Goal: Task Accomplishment & Management: Use online tool/utility

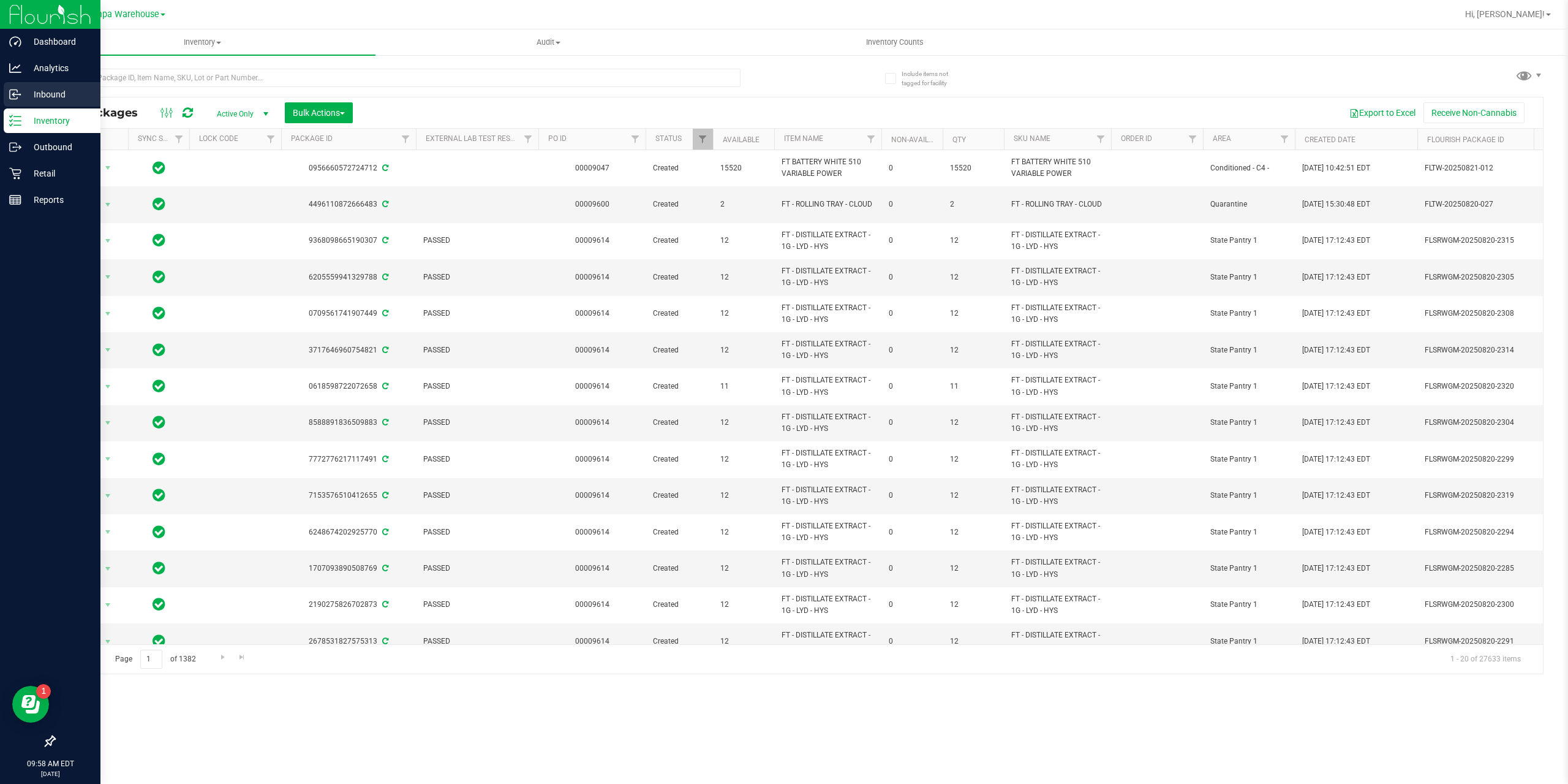
click at [28, 99] on p "Inbound" at bounding box center [58, 94] width 73 height 15
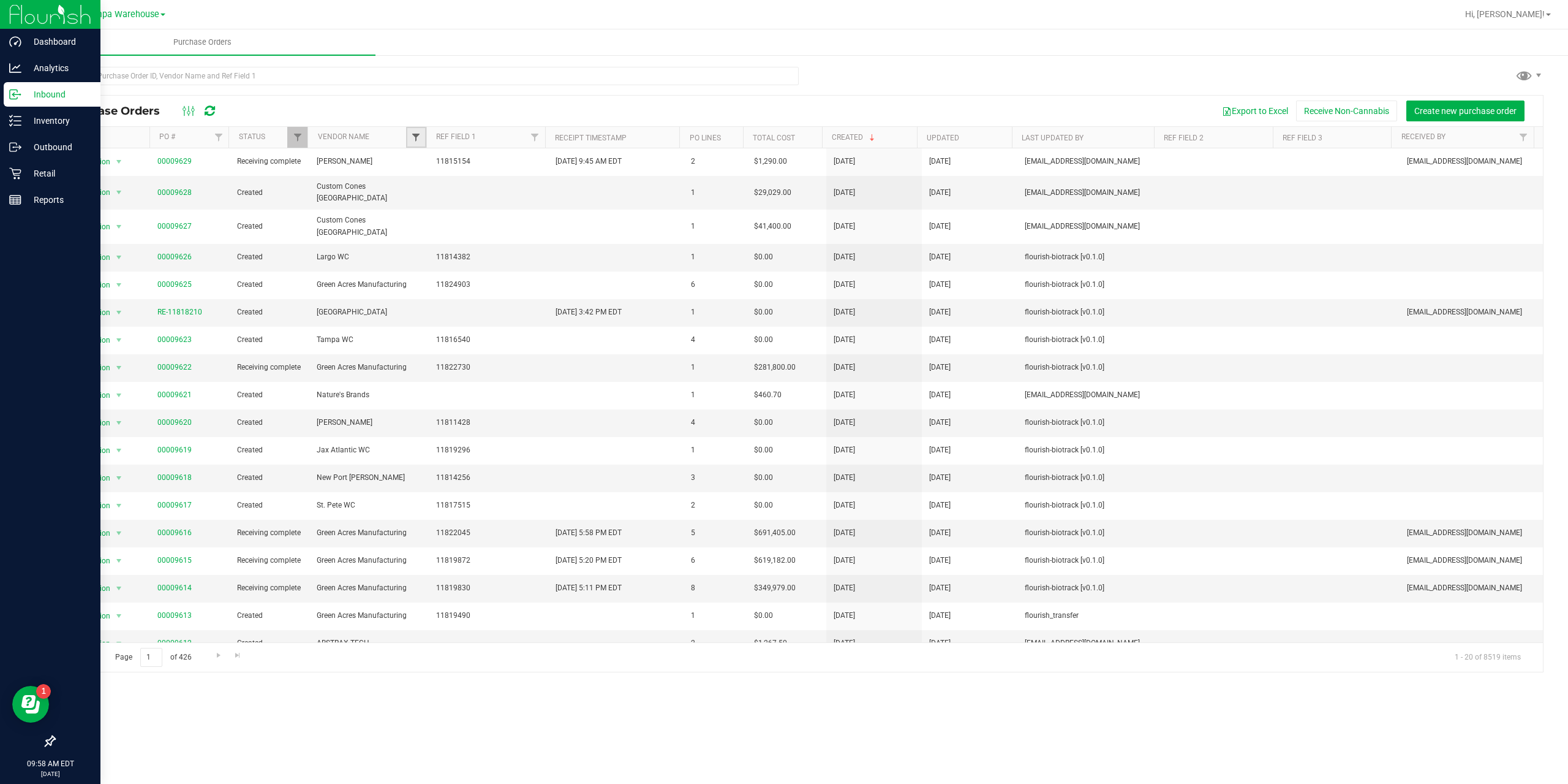
click at [416, 136] on span "Filter" at bounding box center [416, 137] width 9 height 9
type input "wpb"
click at [423, 194] on input "WPB DC" at bounding box center [422, 193] width 8 height 8
checkbox input "true"
click at [439, 257] on button "Filter" at bounding box center [443, 256] width 59 height 27
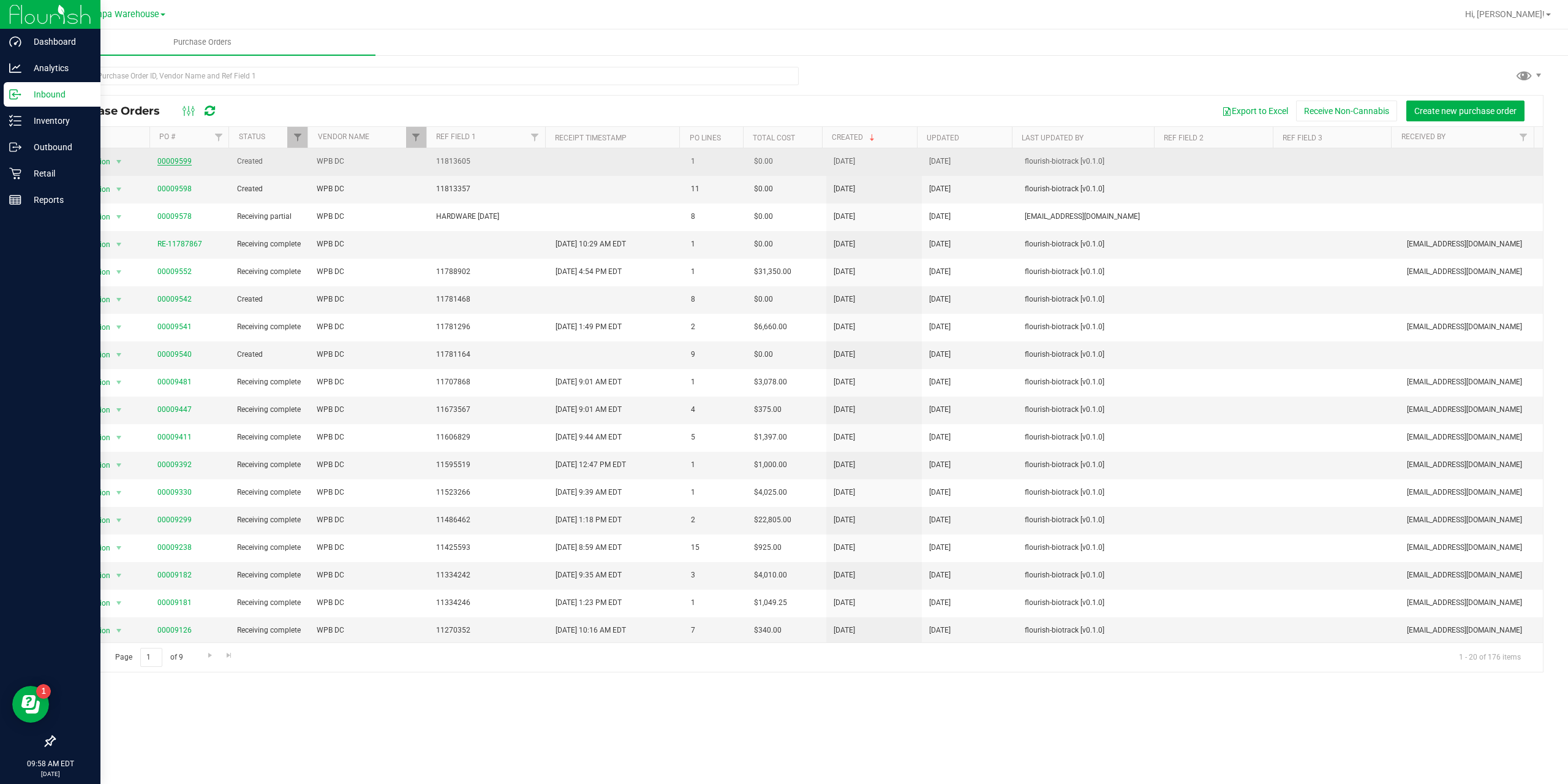
click at [180, 160] on link "00009599" at bounding box center [174, 161] width 35 height 9
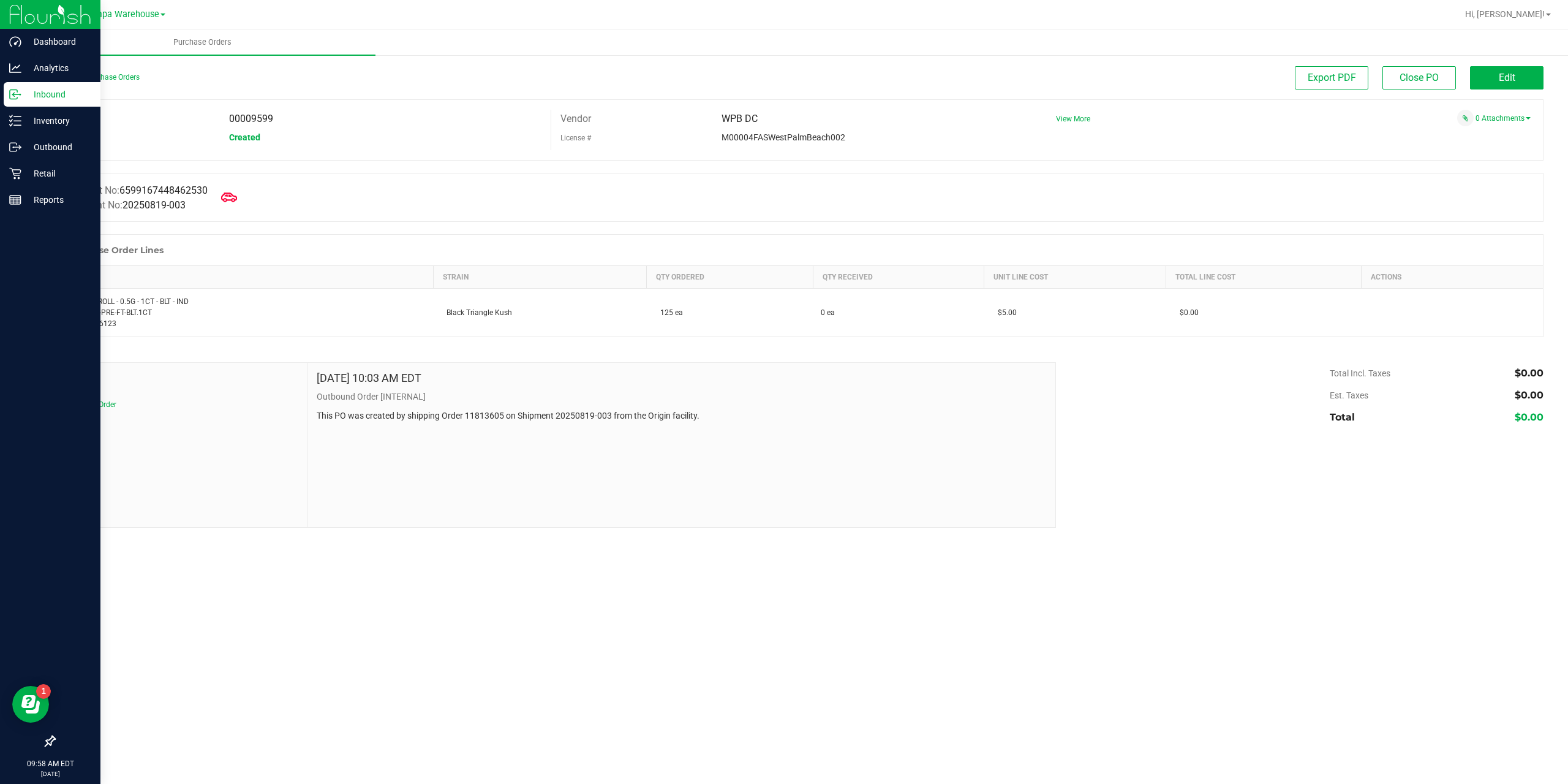
click at [237, 201] on icon at bounding box center [228, 197] width 16 height 16
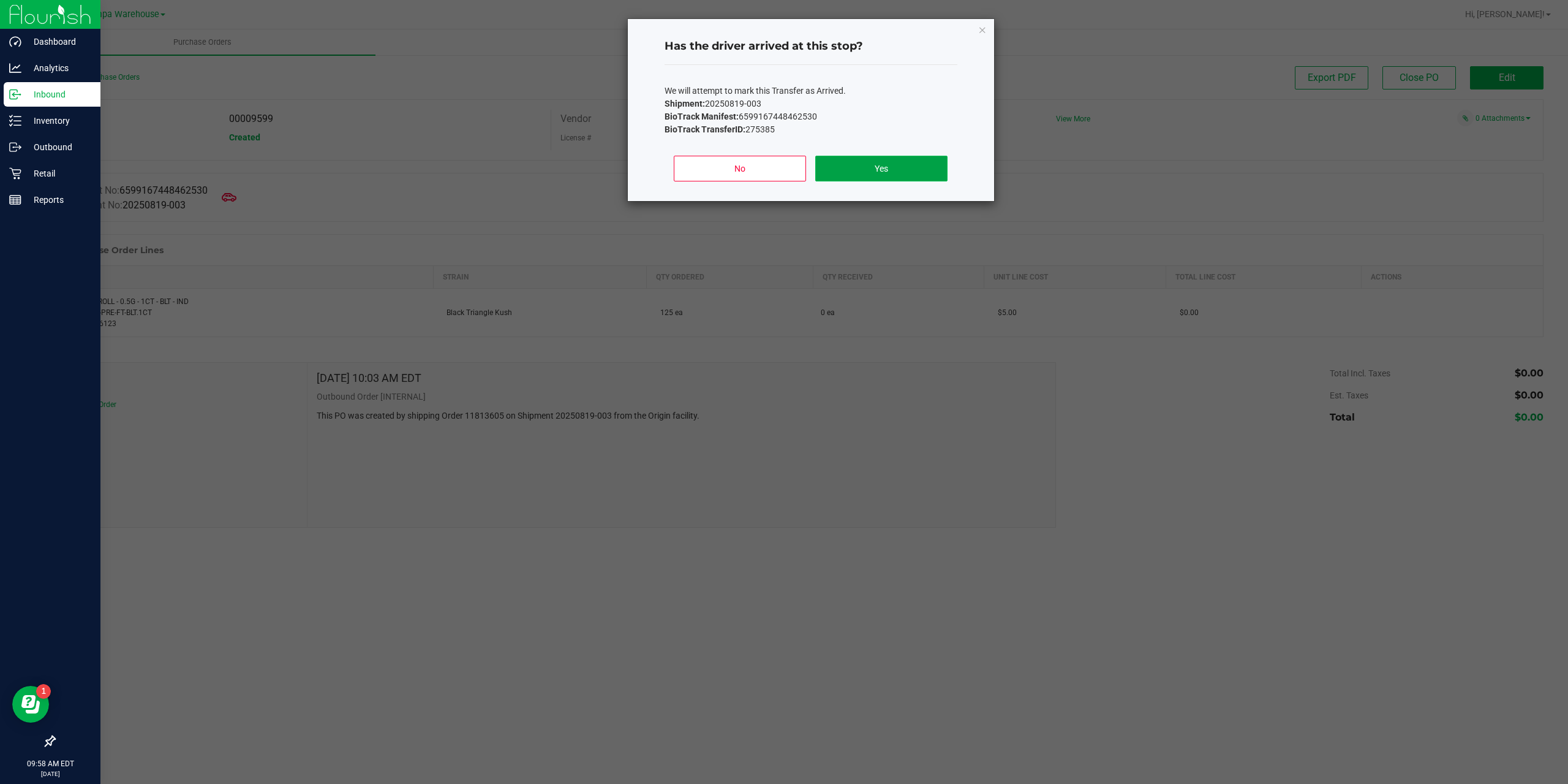
click at [854, 166] on button "Yes" at bounding box center [881, 169] width 132 height 26
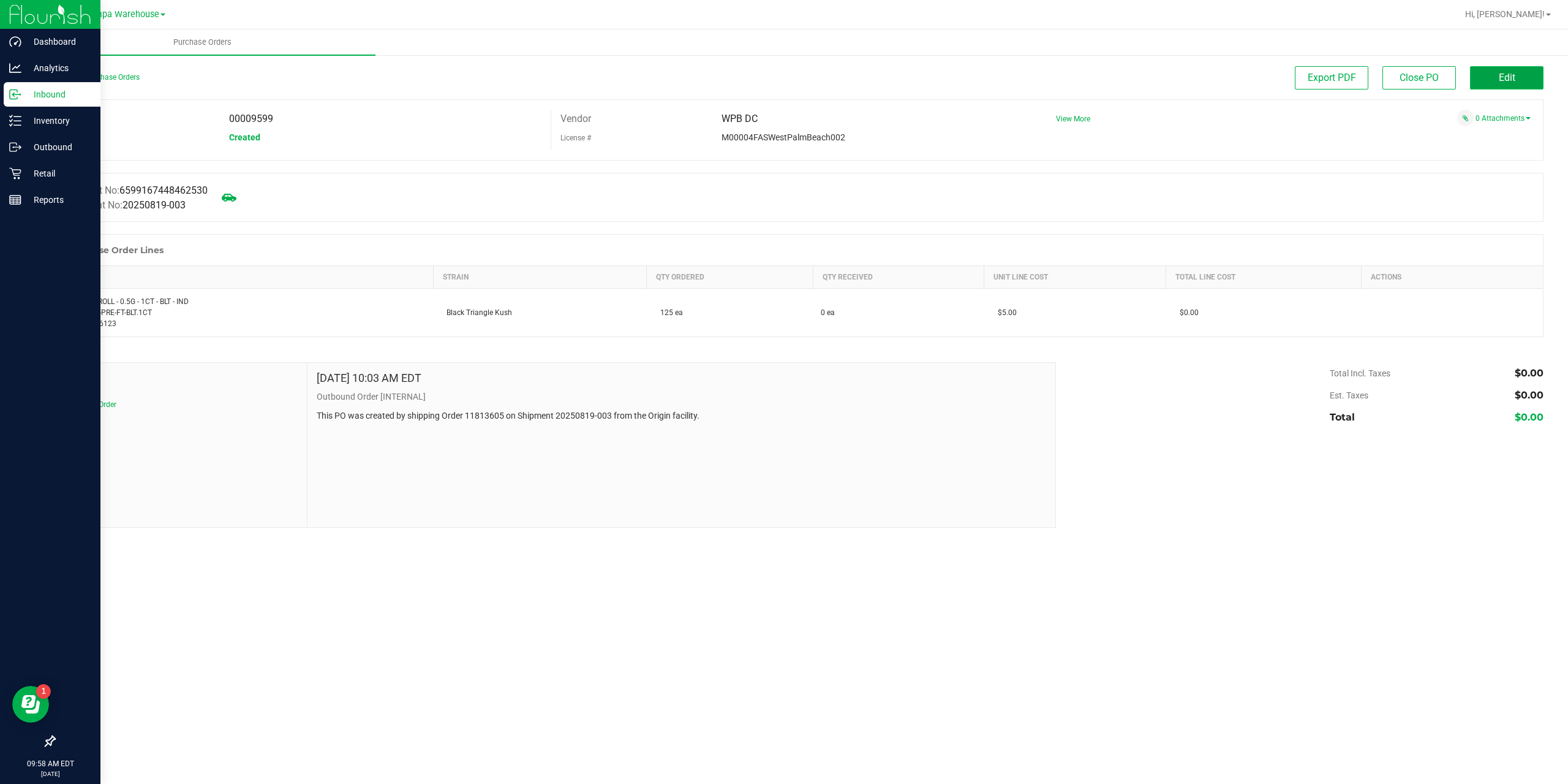
click at [1519, 71] on button "Edit" at bounding box center [1507, 78] width 73 height 23
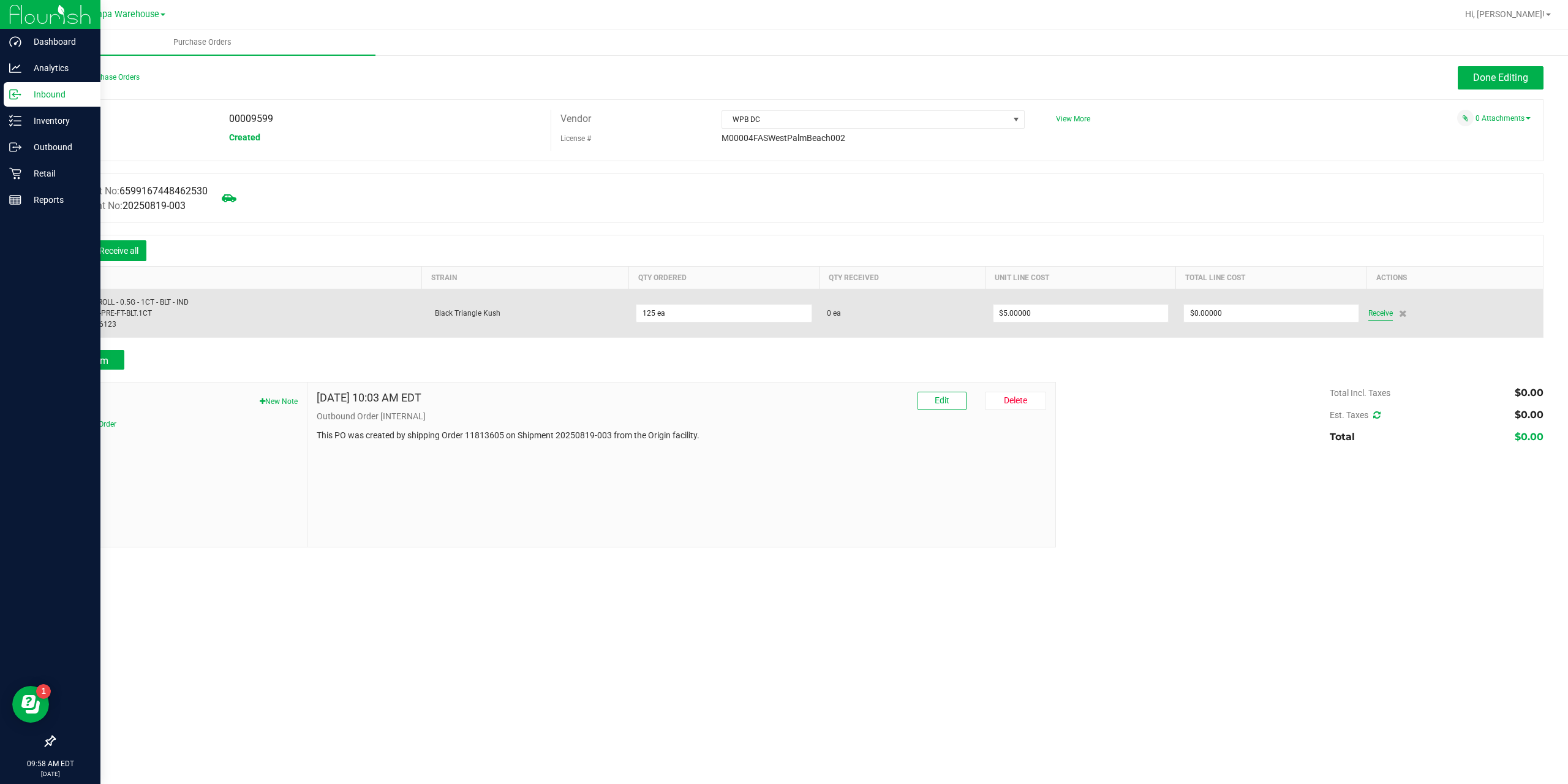
click at [1381, 315] on span "Receive" at bounding box center [1381, 313] width 24 height 15
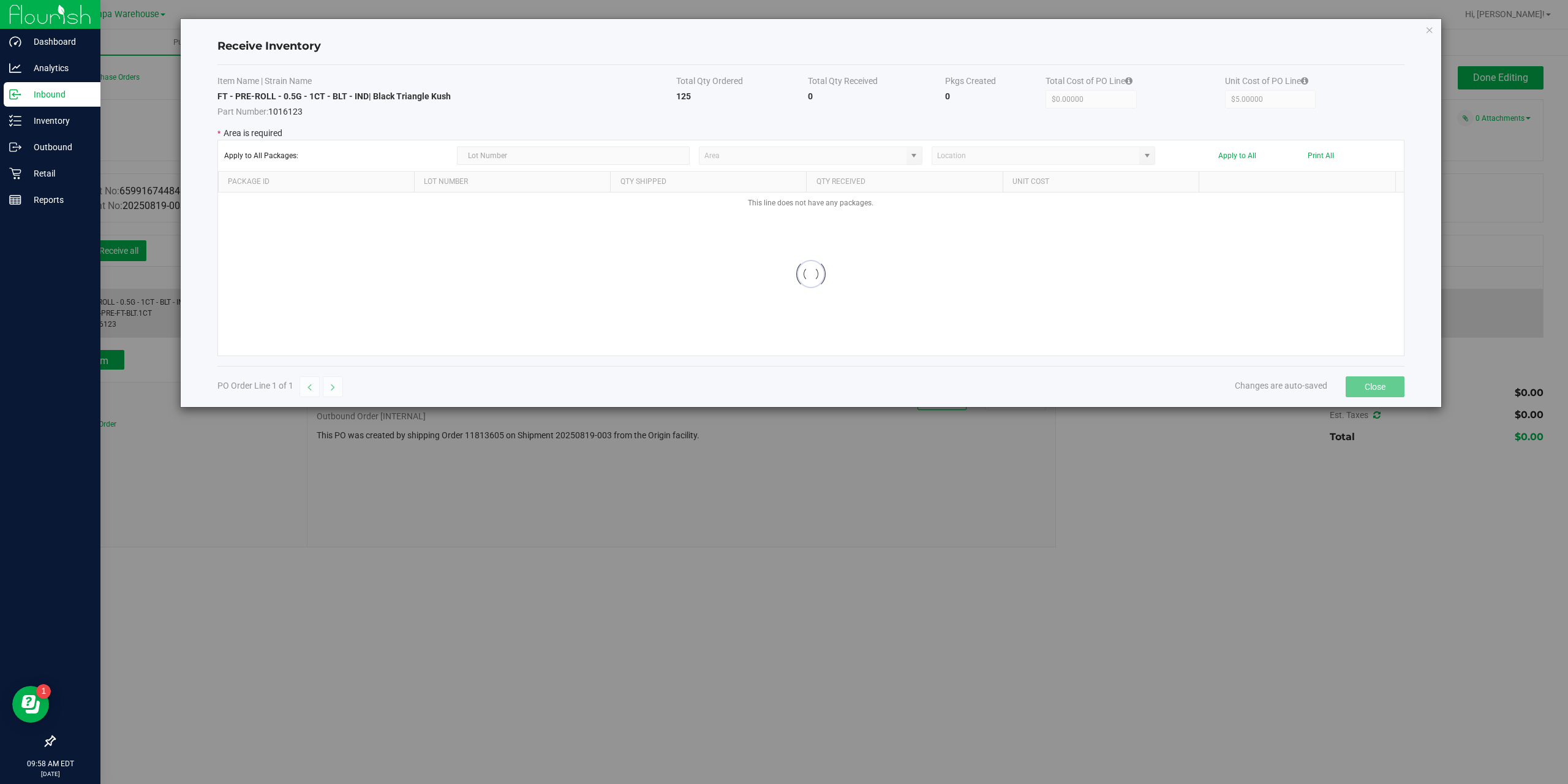
type input "State Pantry 1"
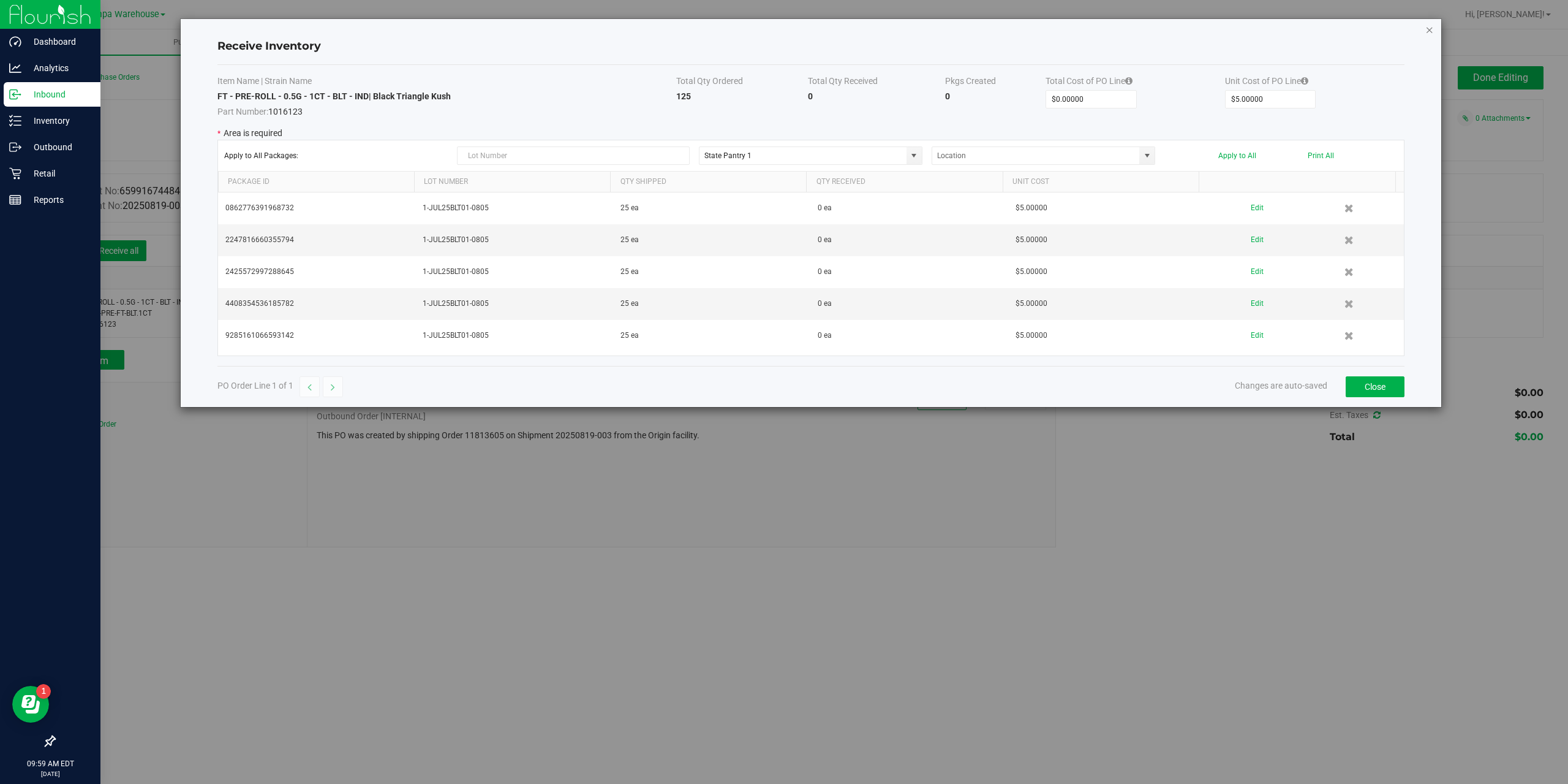
click at [1433, 29] on icon "Close modal" at bounding box center [1430, 30] width 9 height 15
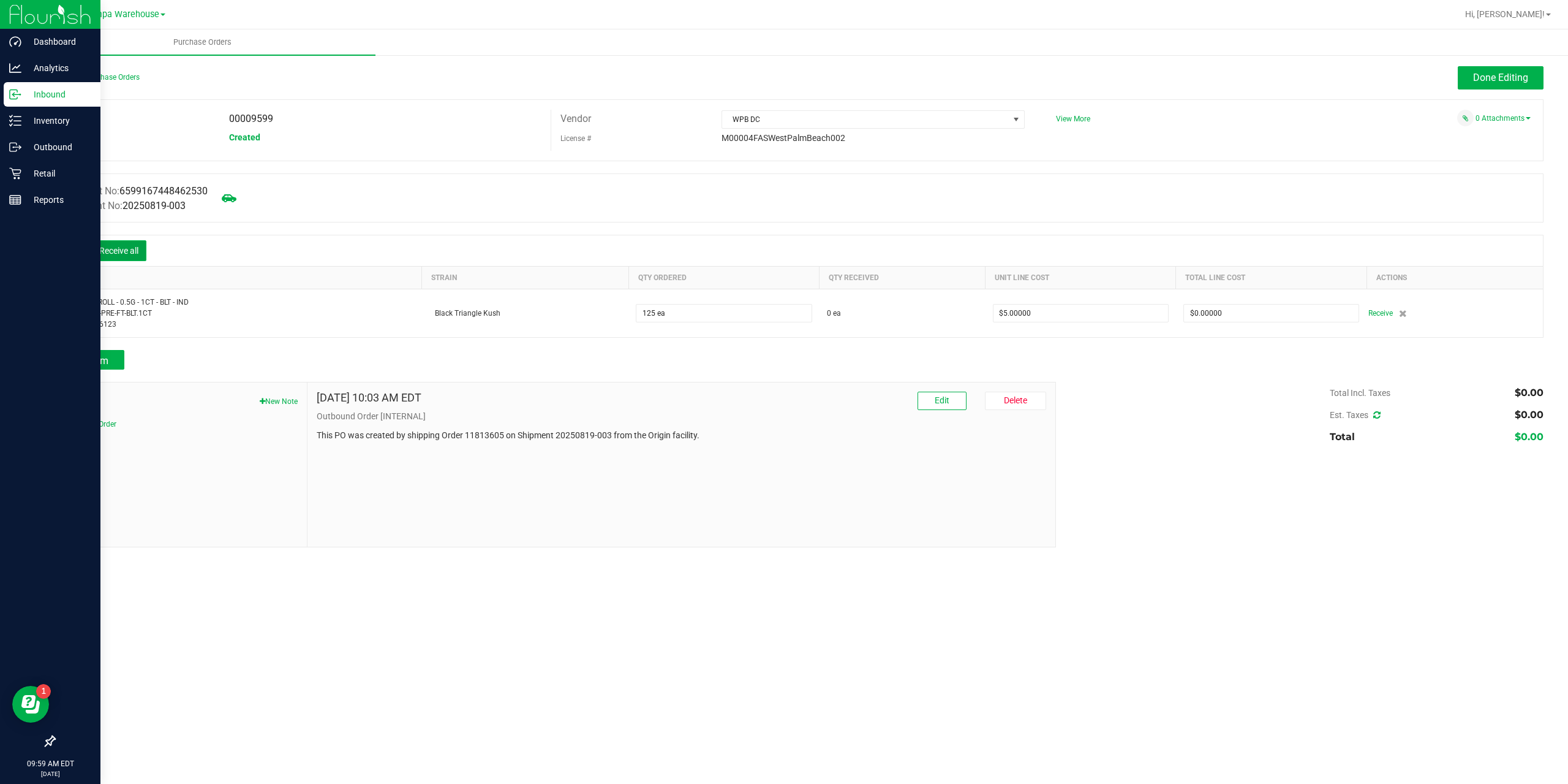
click at [136, 246] on button "Receive all" at bounding box center [119, 250] width 55 height 21
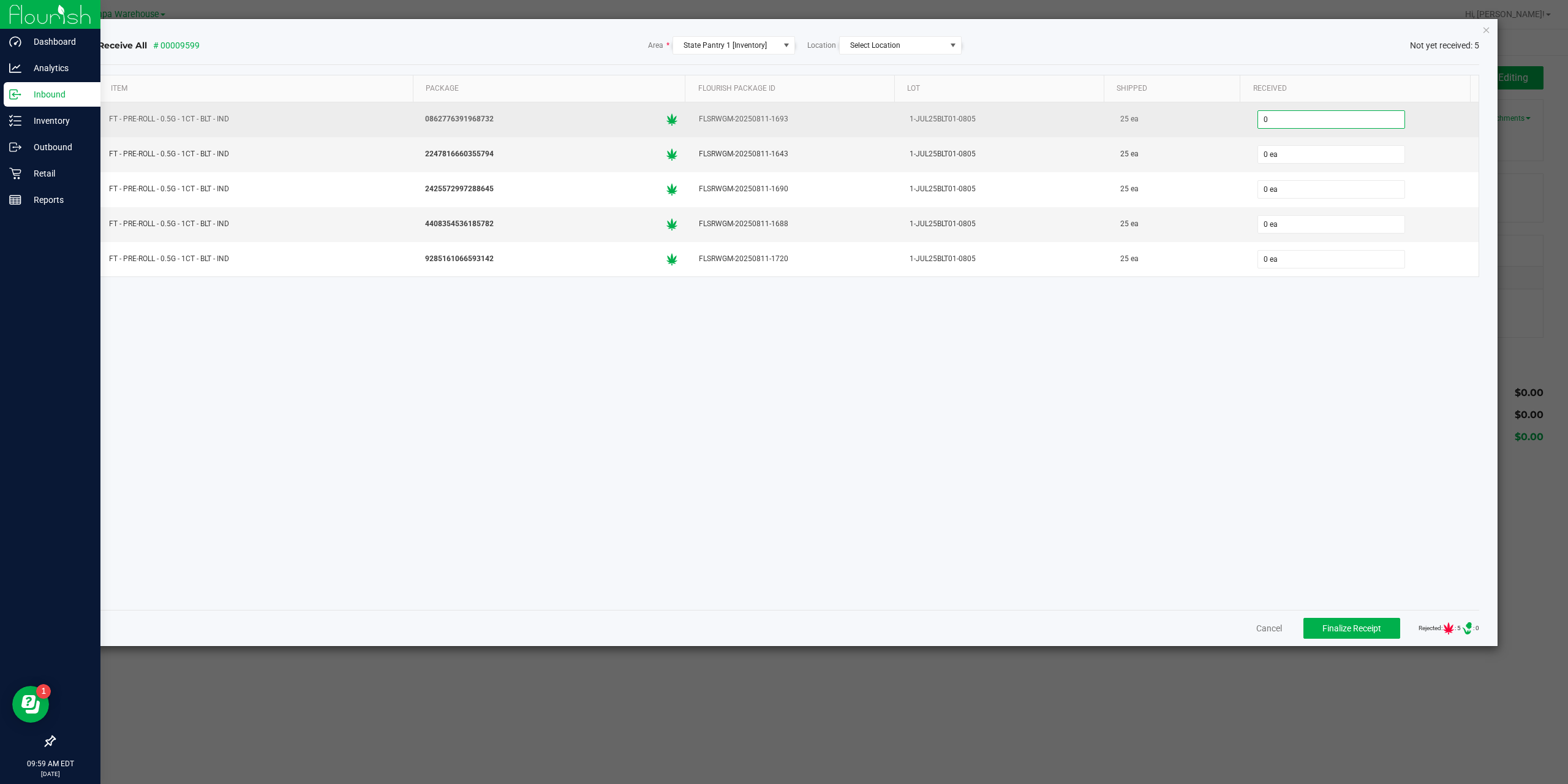
click at [1307, 113] on input "0" at bounding box center [1331, 119] width 146 height 17
type input "25 ea"
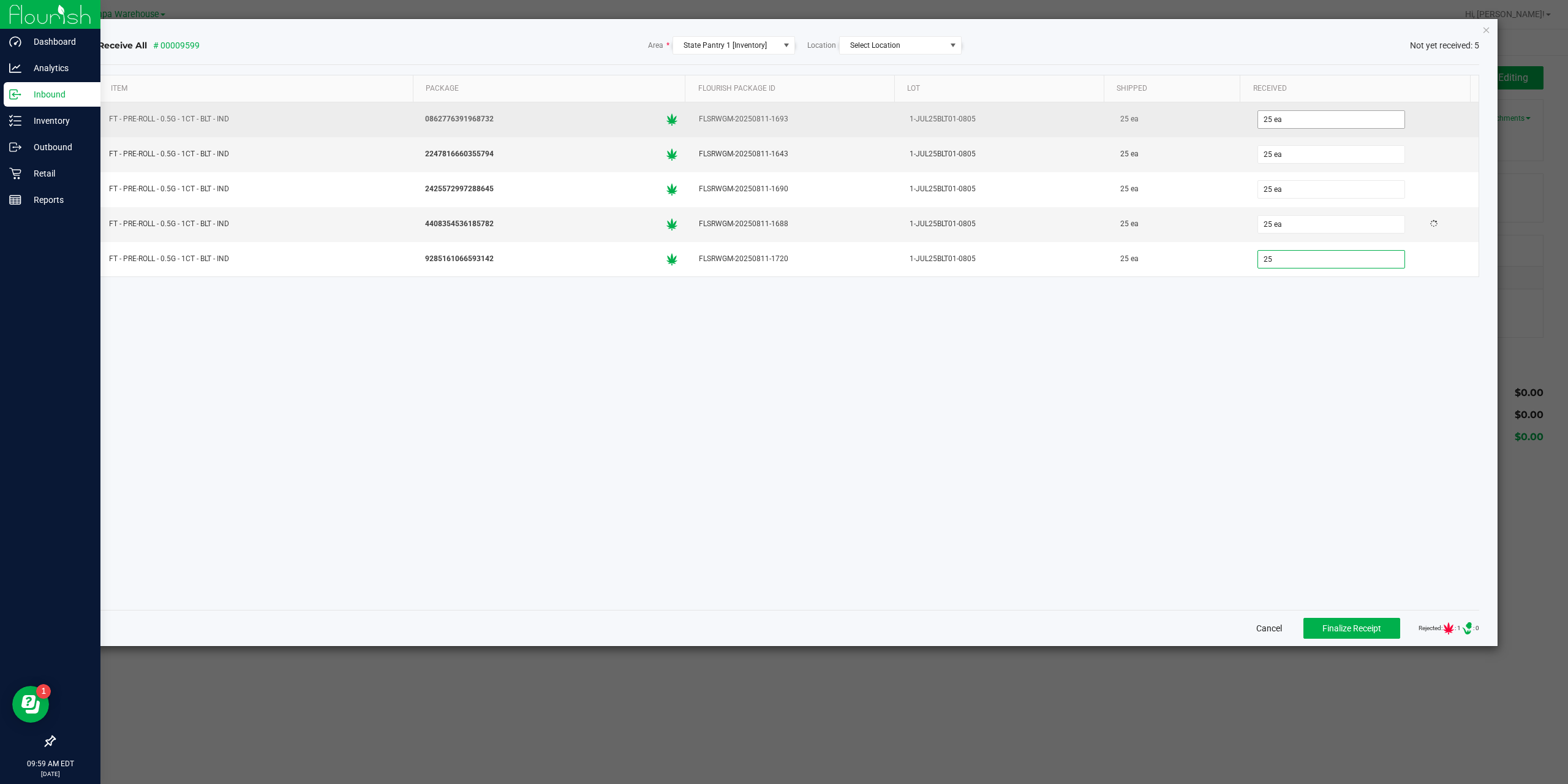
type input "25 ea"
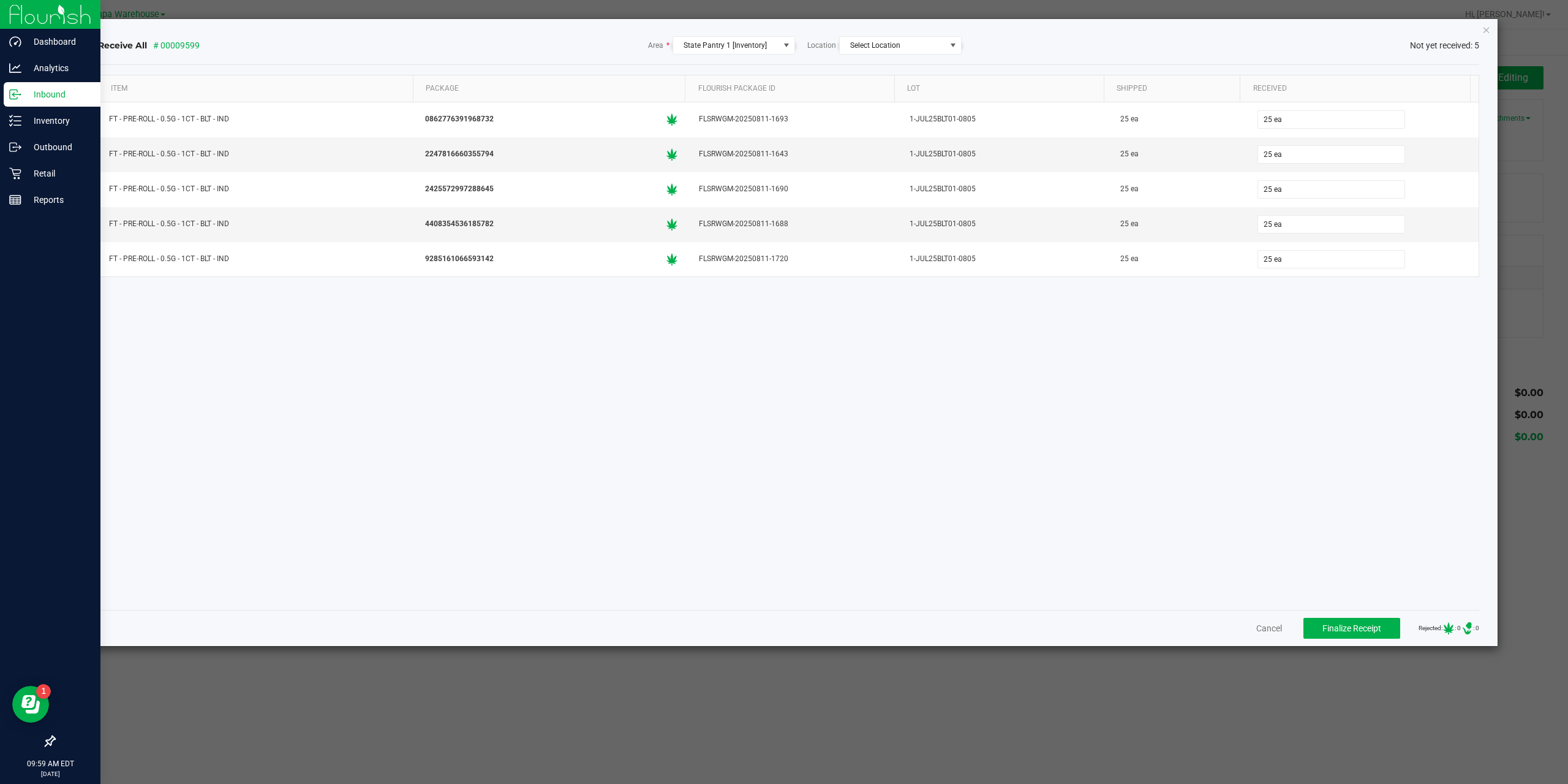
click at [1281, 469] on div "Item Package Flourish Package ID Lot Shipped Received FT - PRE-ROLL - 0.5G - 1C…" at bounding box center [789, 337] width 1382 height 525
click at [1343, 629] on span "Finalize Receipt" at bounding box center [1352, 628] width 59 height 9
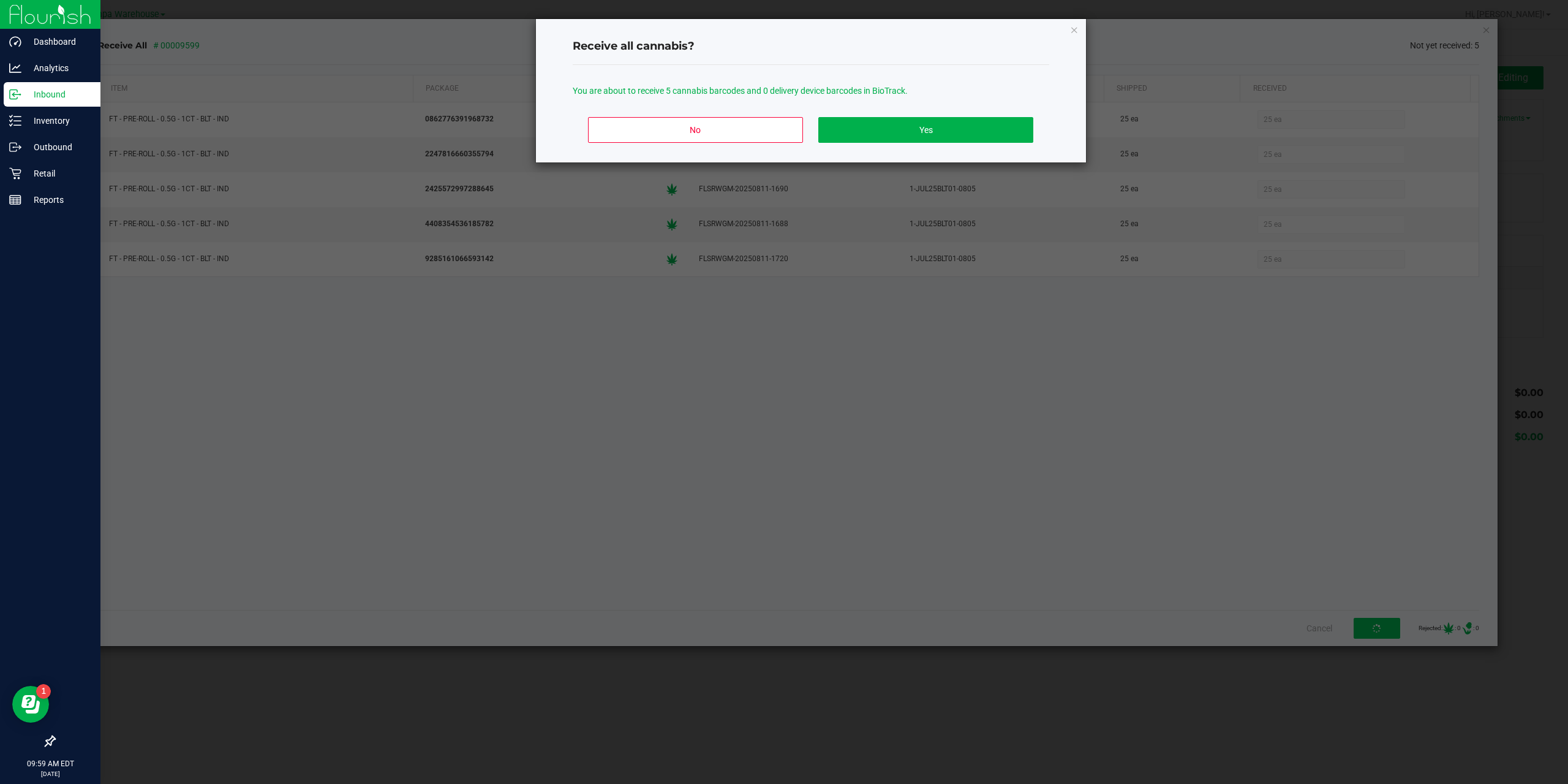
click at [976, 116] on div "No Yes" at bounding box center [811, 134] width 477 height 55
click at [974, 118] on button "Yes" at bounding box center [925, 130] width 214 height 26
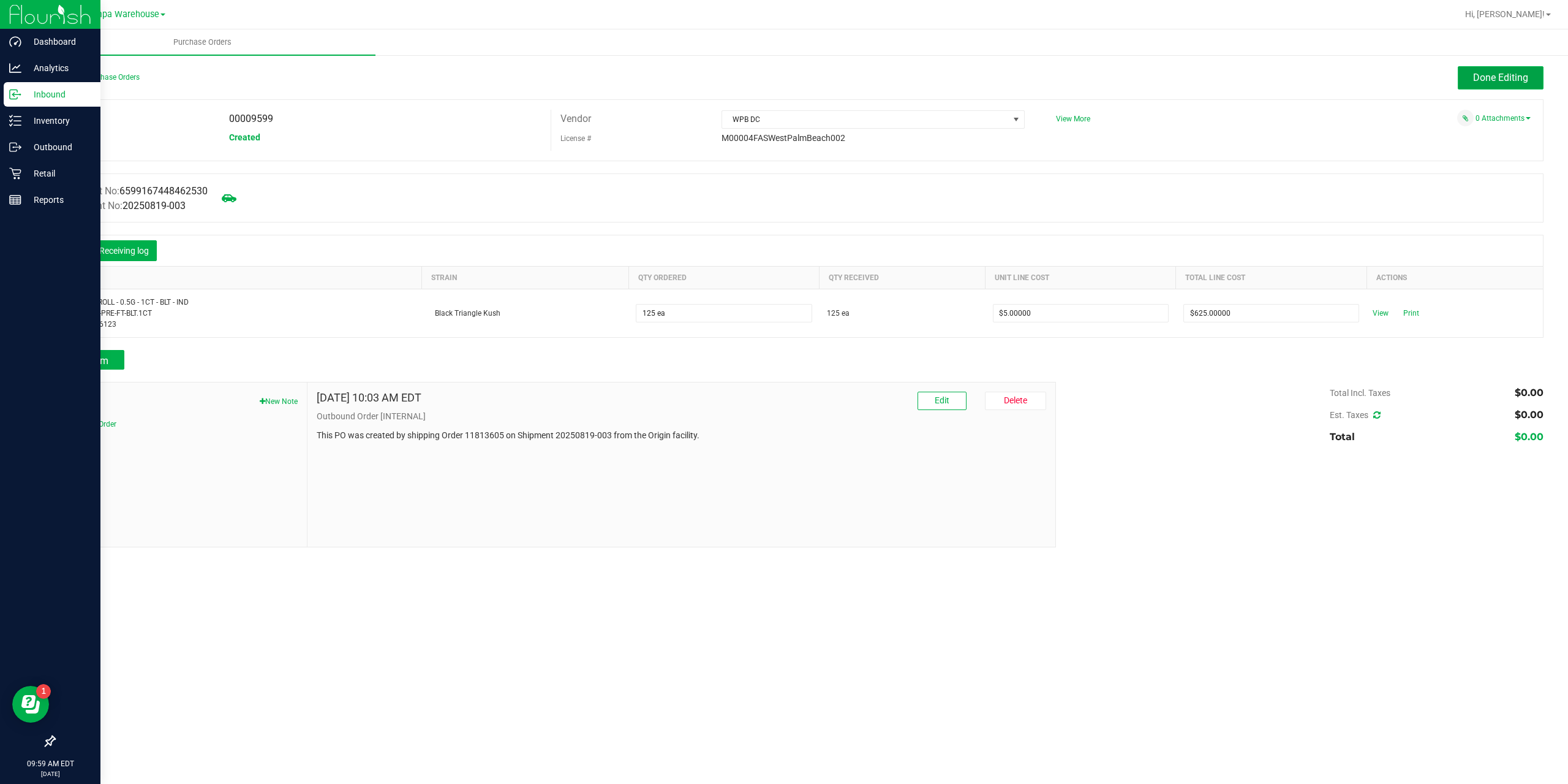
click at [1466, 79] on button "Done Editing" at bounding box center [1501, 78] width 86 height 23
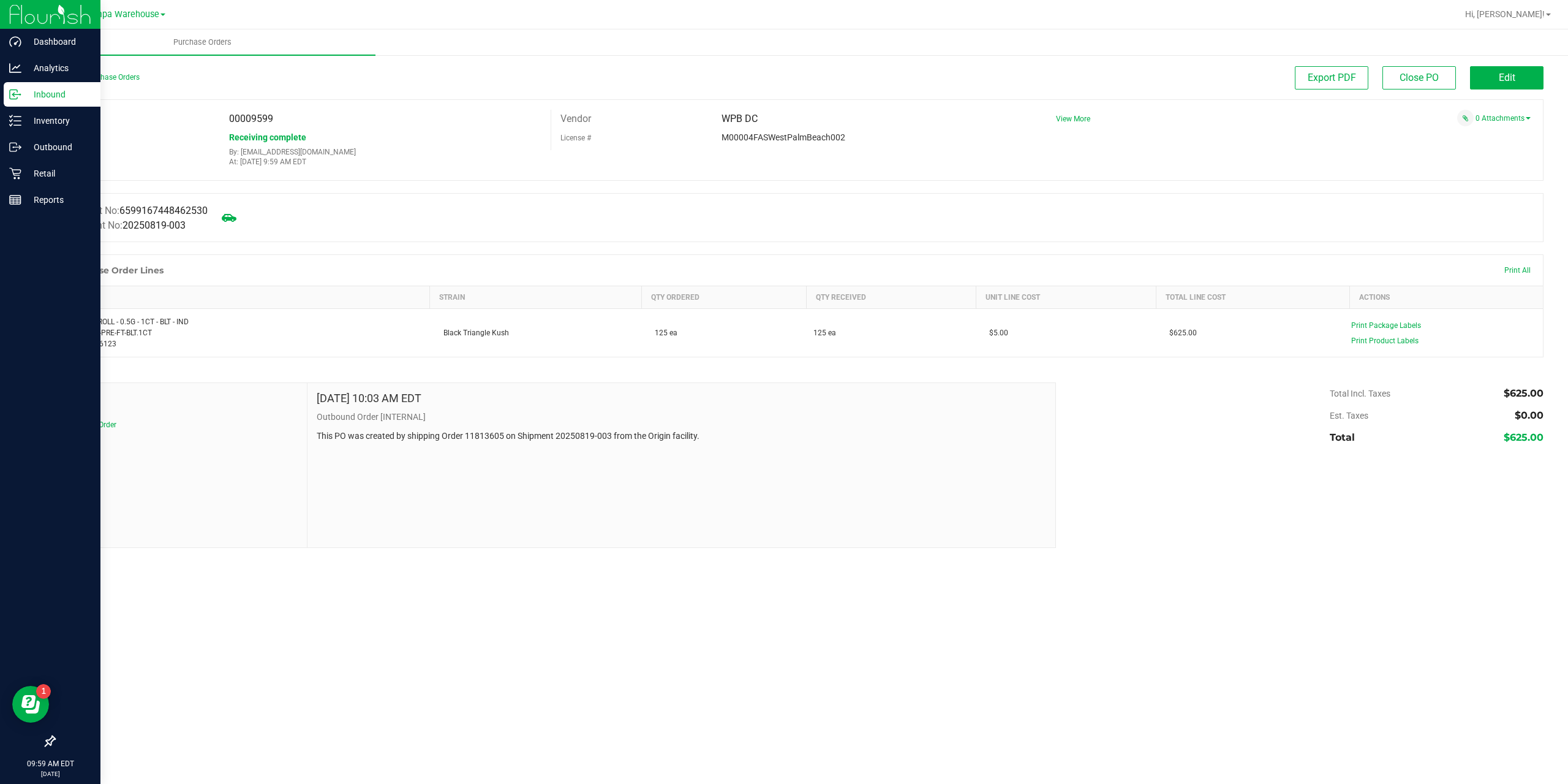
drag, startPoint x: 294, startPoint y: 111, endPoint x: 226, endPoint y: 121, distance: 68.7
click at [226, 121] on div "00009599" at bounding box center [385, 119] width 331 height 18
copy span "00009599"
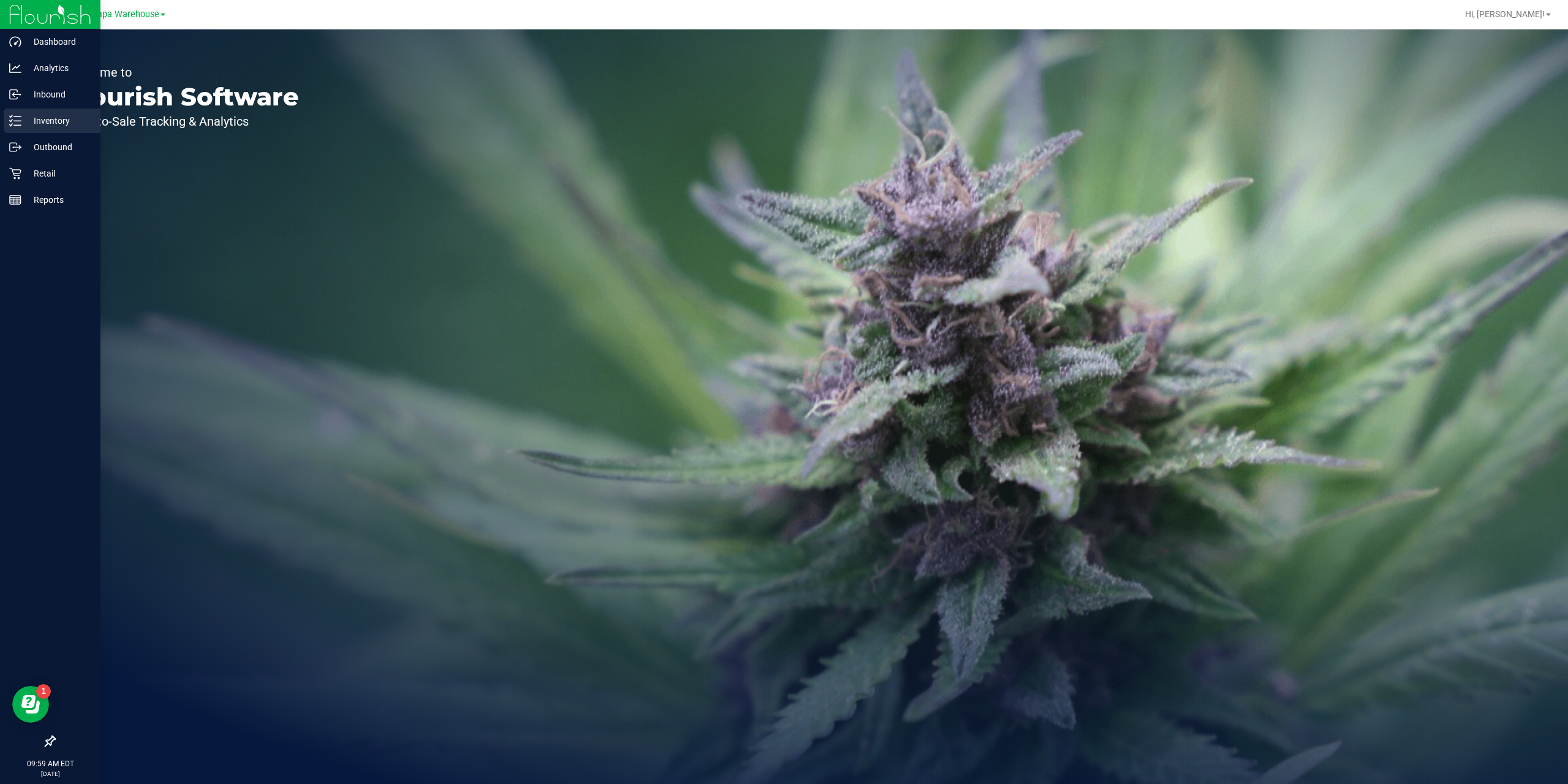
click at [53, 128] on p "Inventory" at bounding box center [58, 121] width 73 height 15
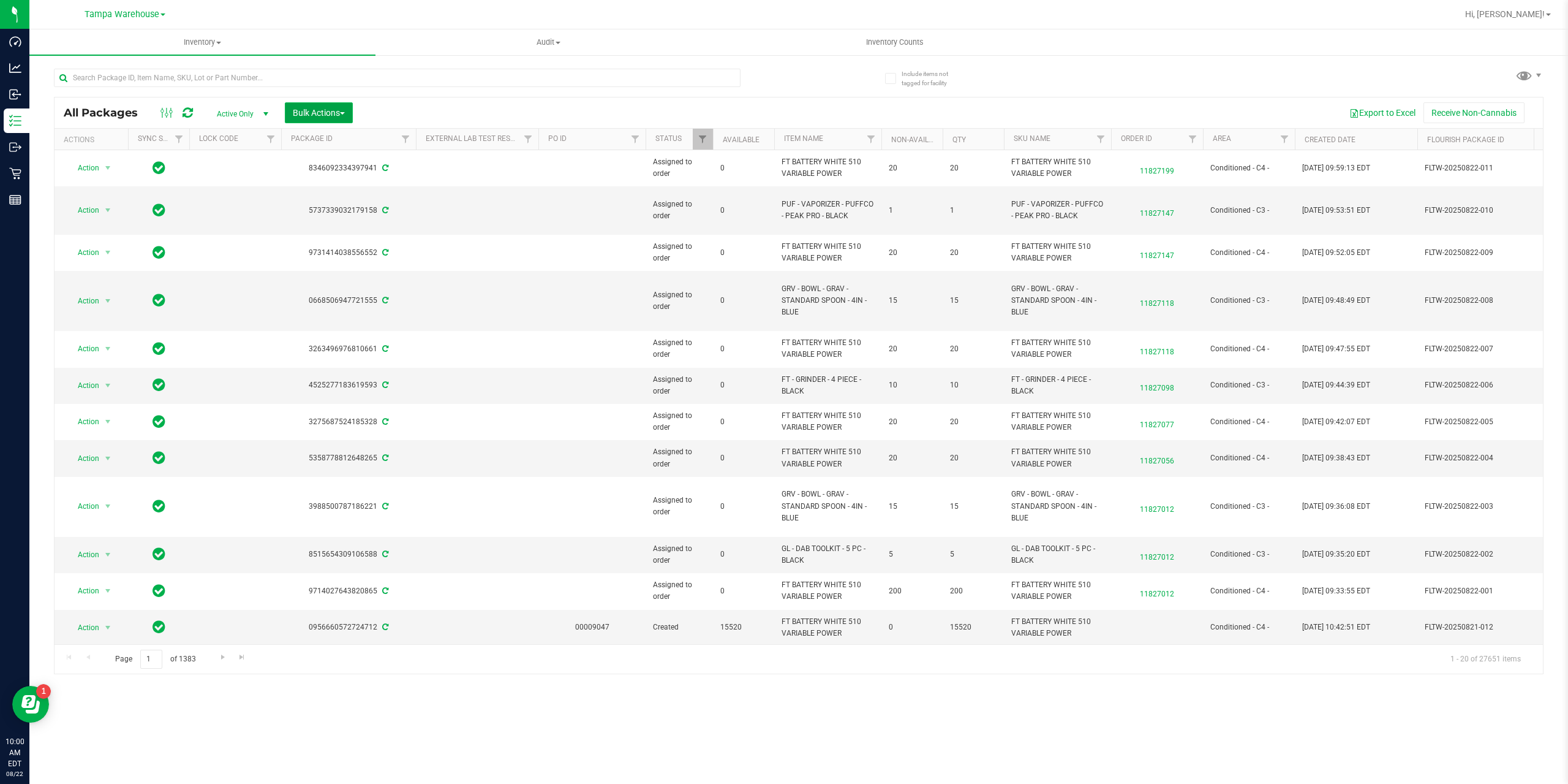
click at [347, 115] on button "Bulk Actions" at bounding box center [319, 113] width 68 height 21
click at [331, 144] on span "Add to outbound order" at bounding box center [334, 140] width 83 height 9
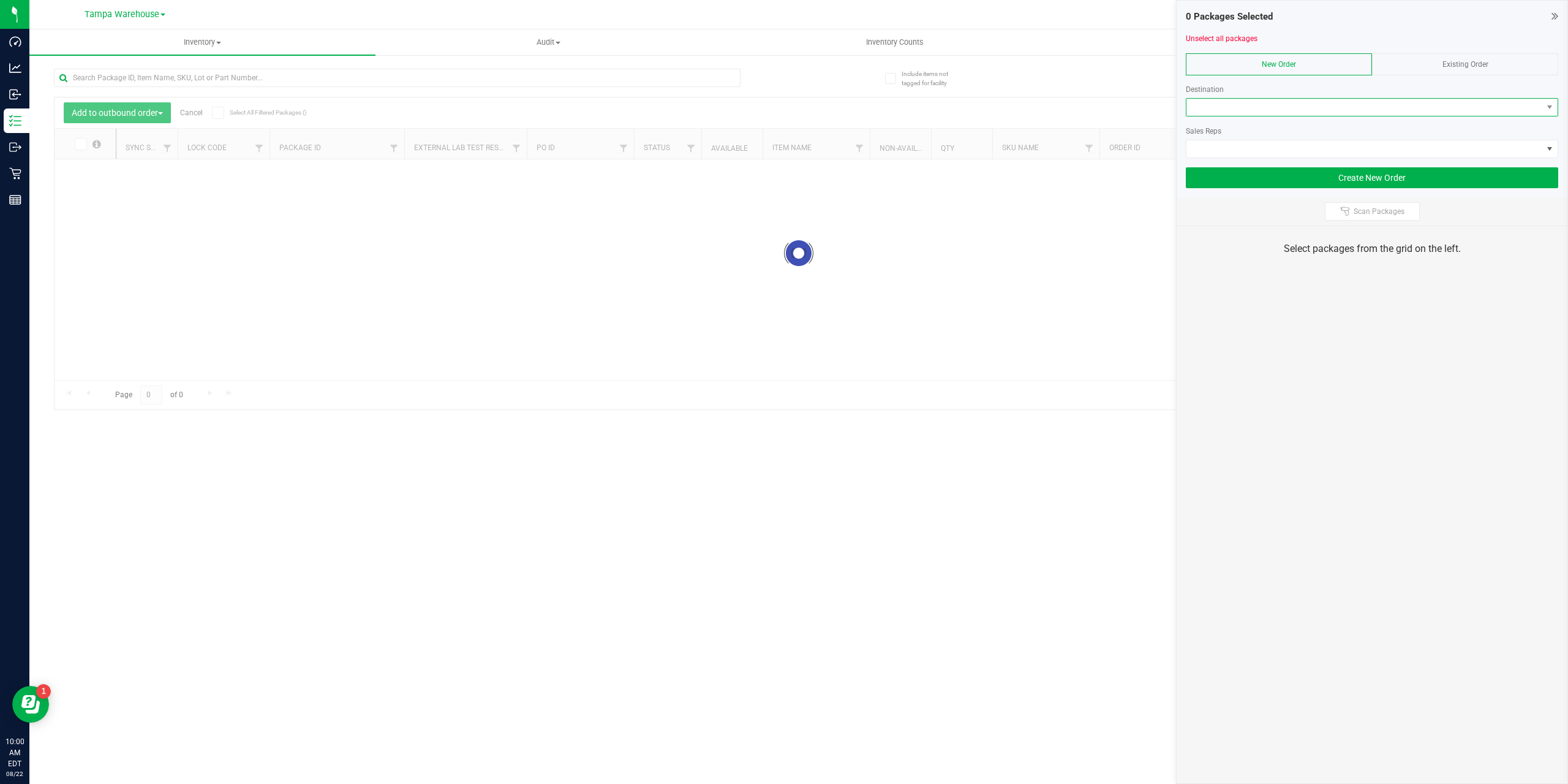
click at [1266, 111] on span at bounding box center [1364, 106] width 356 height 17
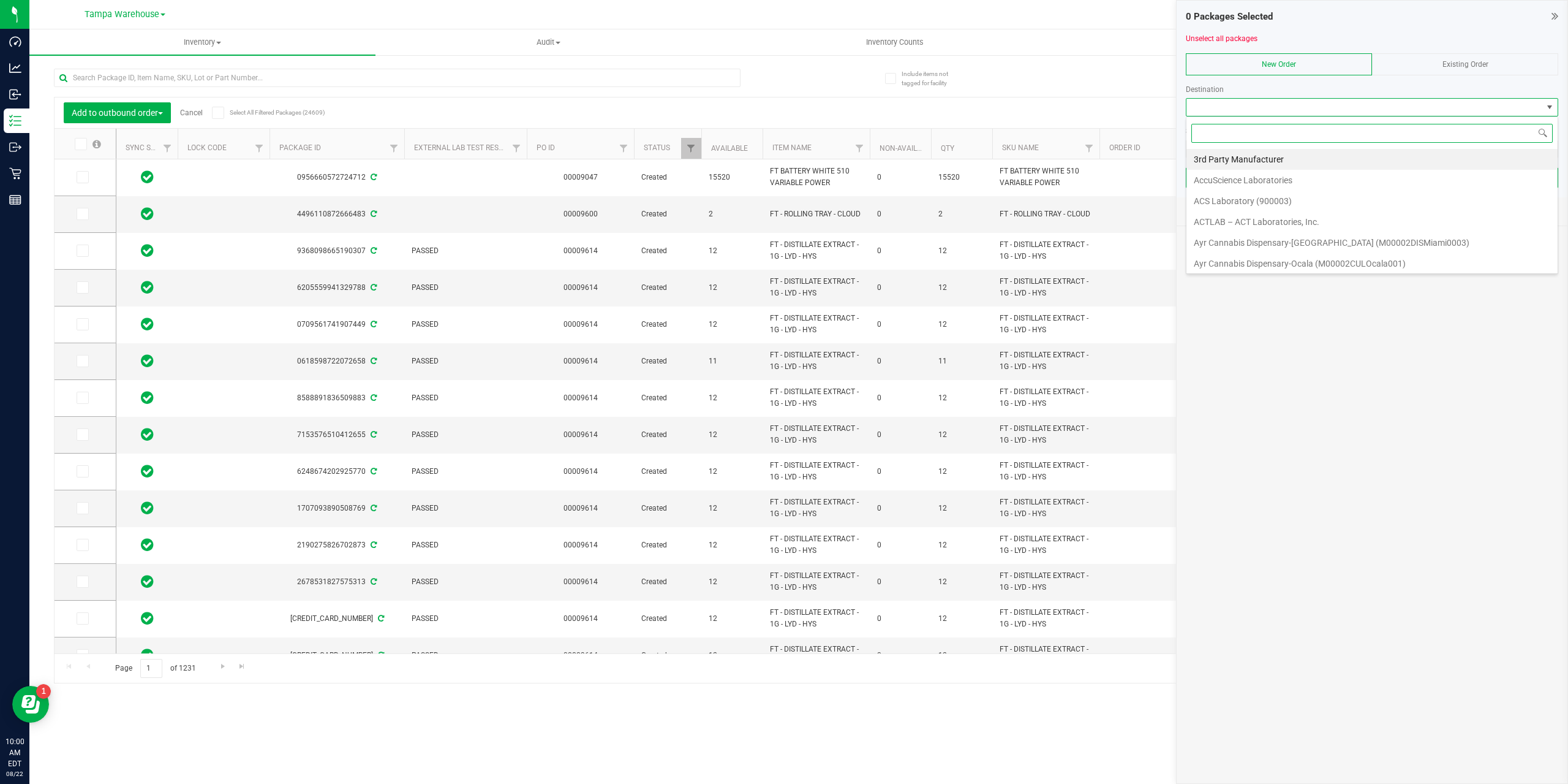
scroll to position [18, 372]
type input "green"
click at [1237, 185] on li "Green Acres Manufacturing" at bounding box center [1372, 180] width 371 height 21
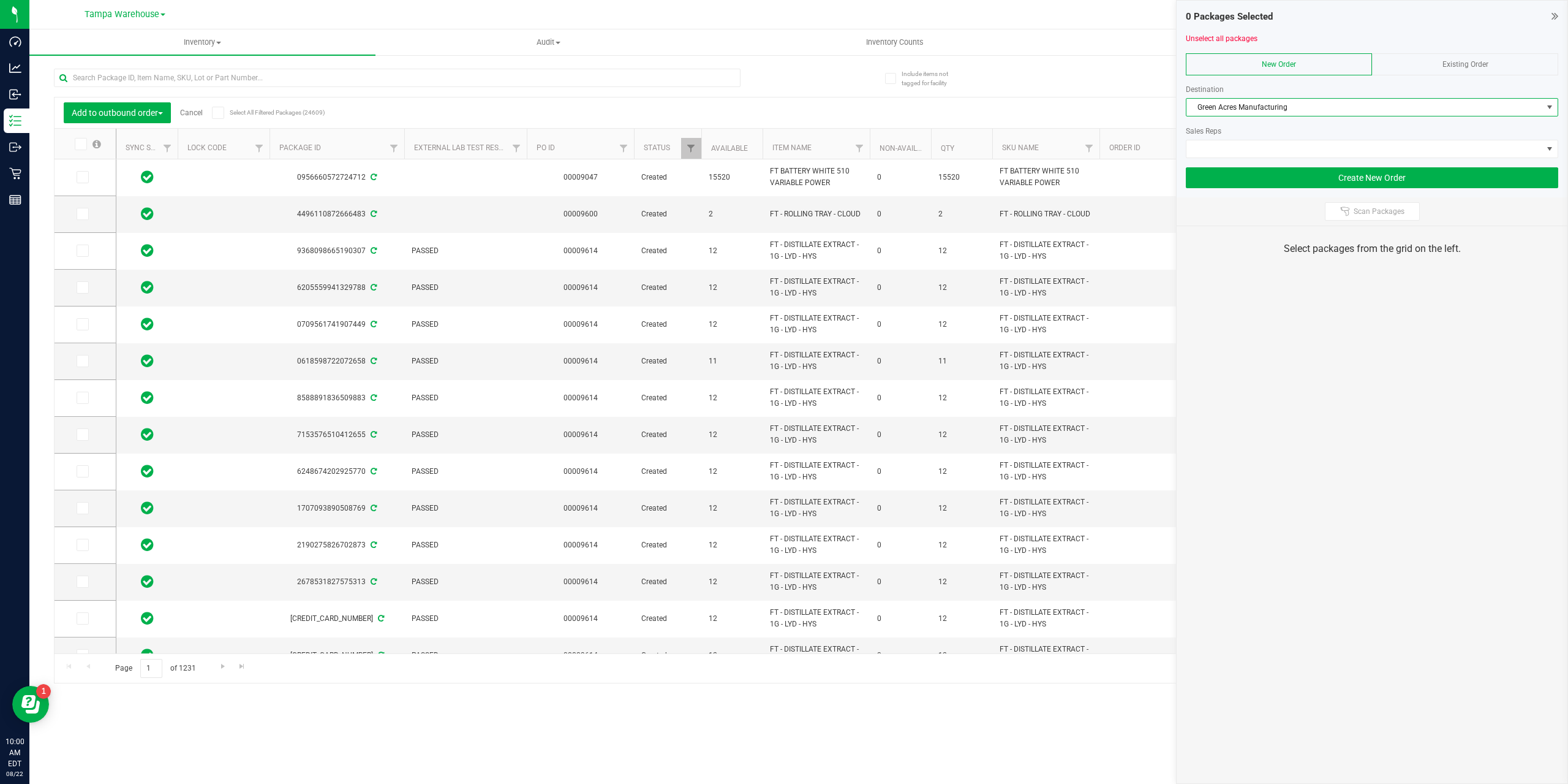
click at [1242, 159] on div at bounding box center [1372, 163] width 372 height 9
click at [1243, 153] on span at bounding box center [1364, 149] width 356 height 17
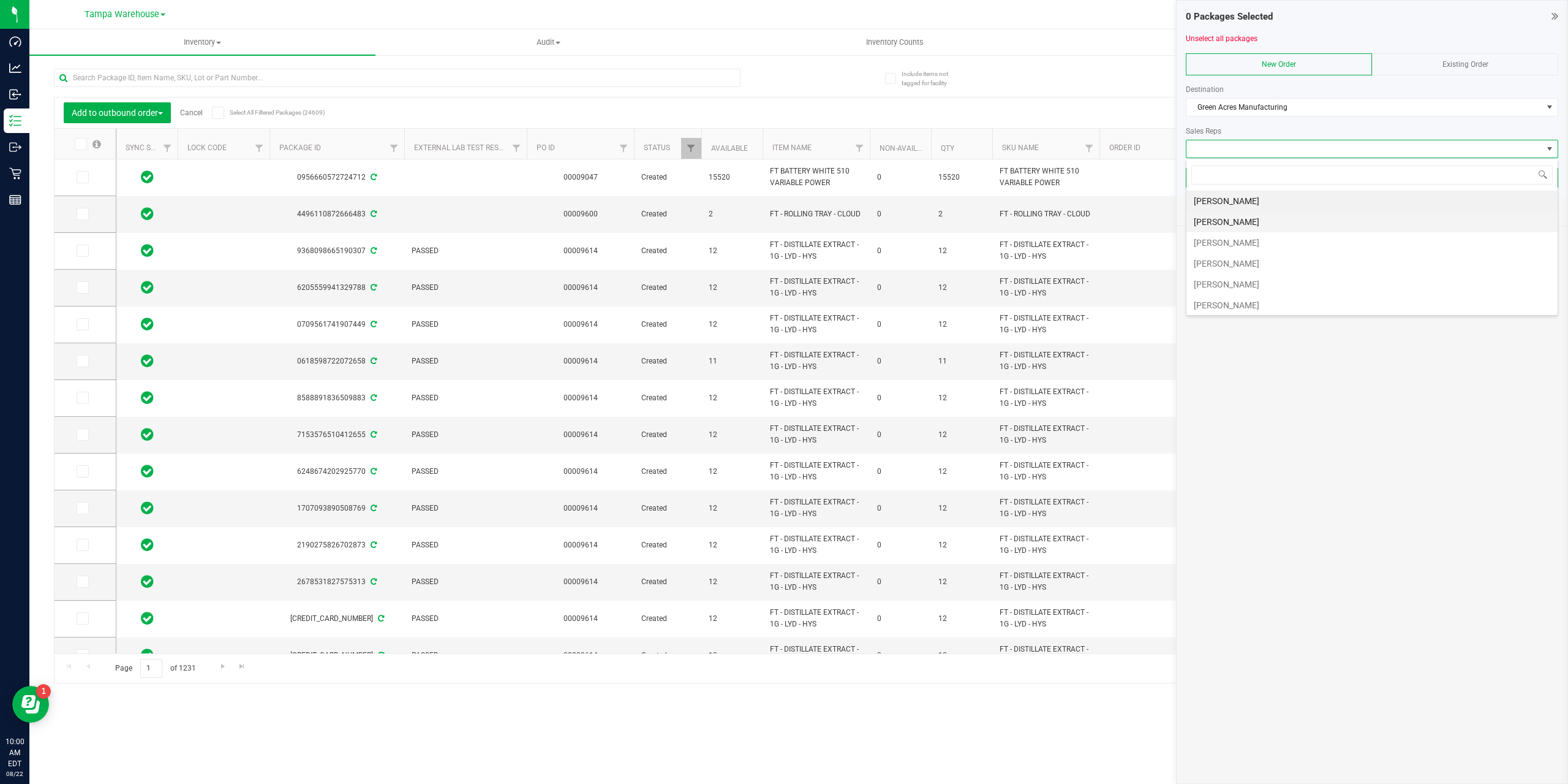
click at [1233, 225] on li "Eric Corbitt" at bounding box center [1372, 222] width 371 height 21
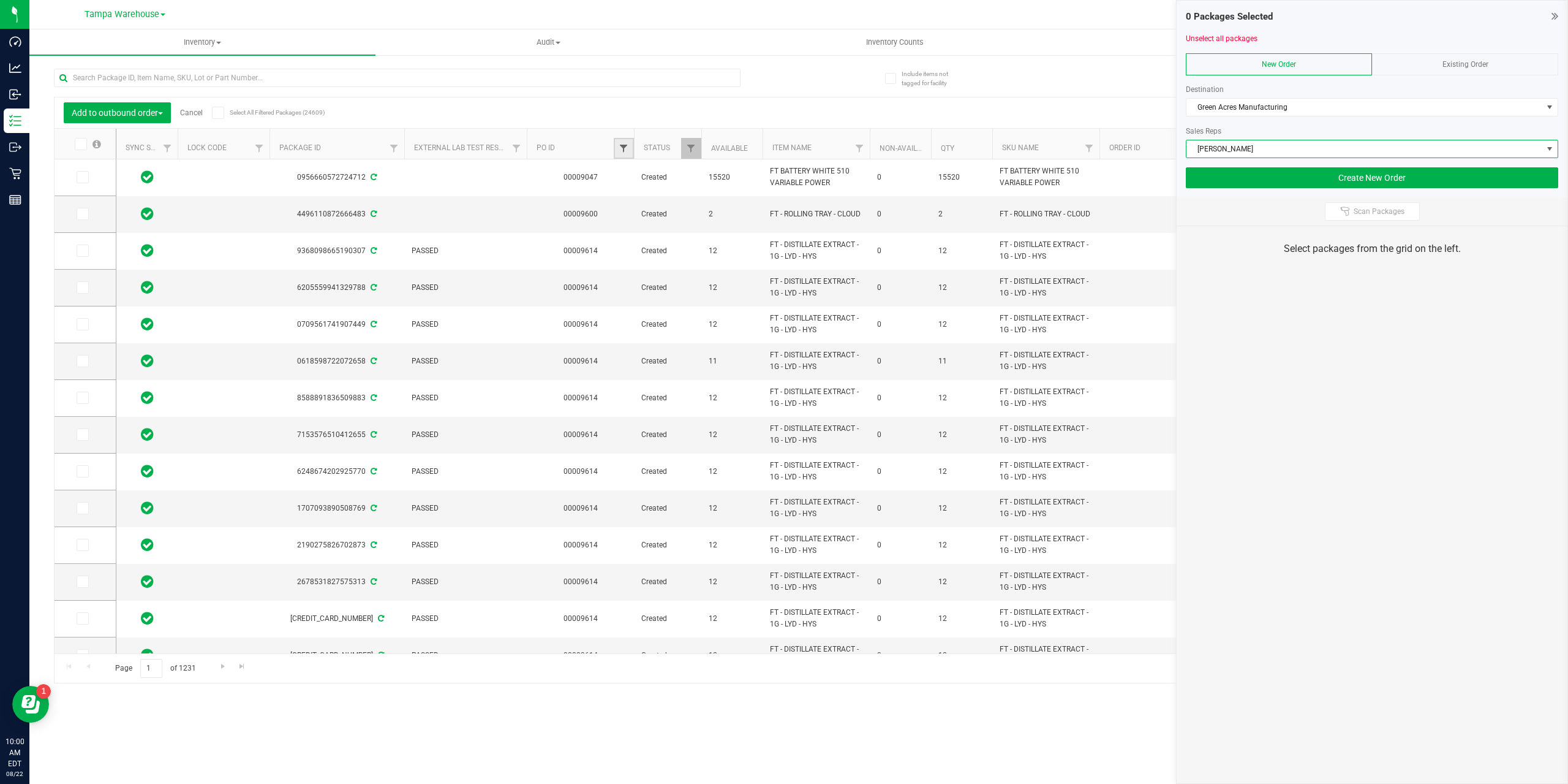
click at [621, 145] on span "Filter" at bounding box center [624, 148] width 9 height 9
paste input "00009599"
type input "00009599"
click at [642, 203] on button "Filter" at bounding box center [650, 208] width 59 height 27
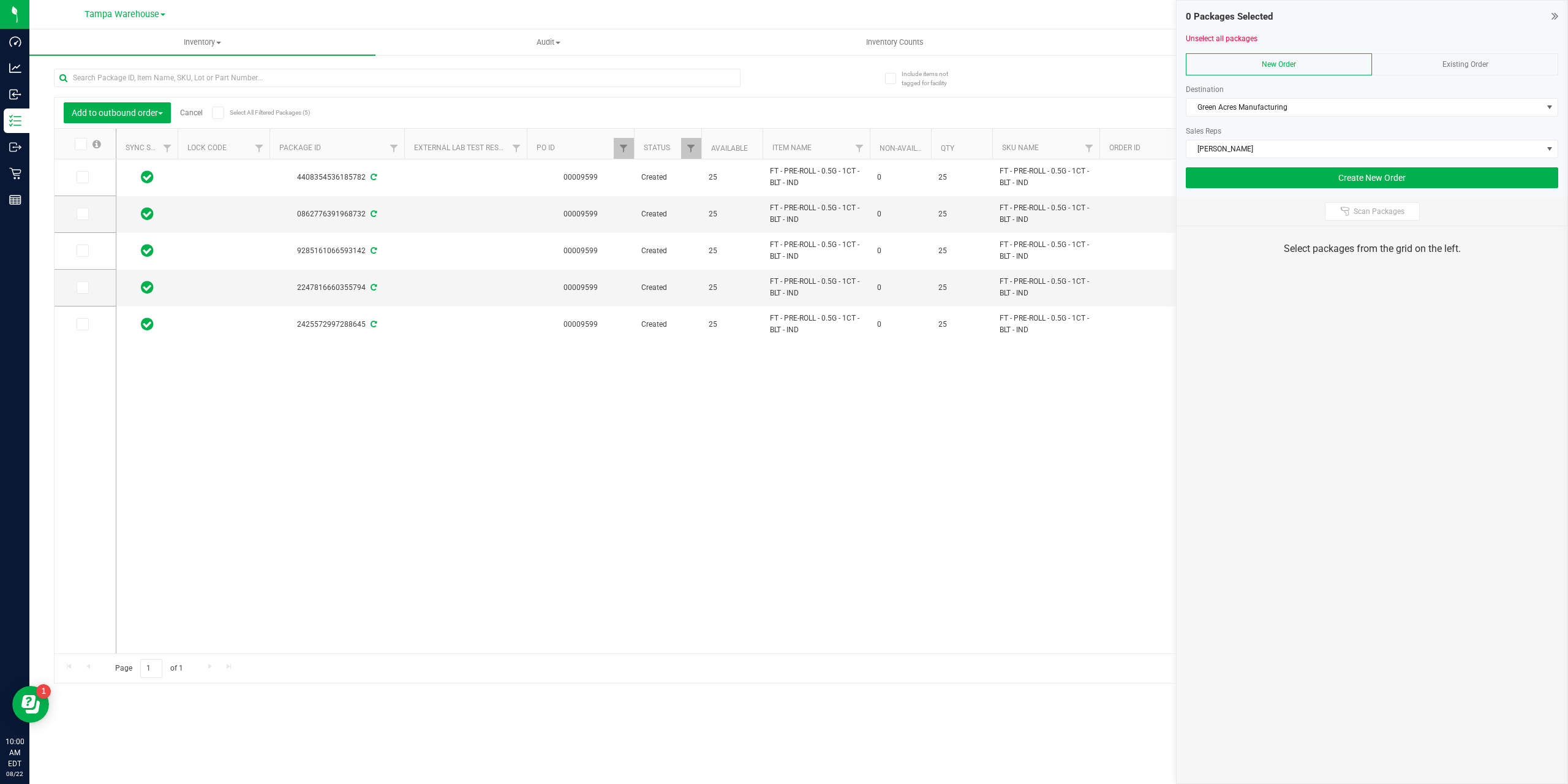
click at [216, 113] on icon at bounding box center [218, 113] width 8 height 0
click at [0, 0] on input "Select All Filtered Packages (5)" at bounding box center [0, 0] width 0 height 0
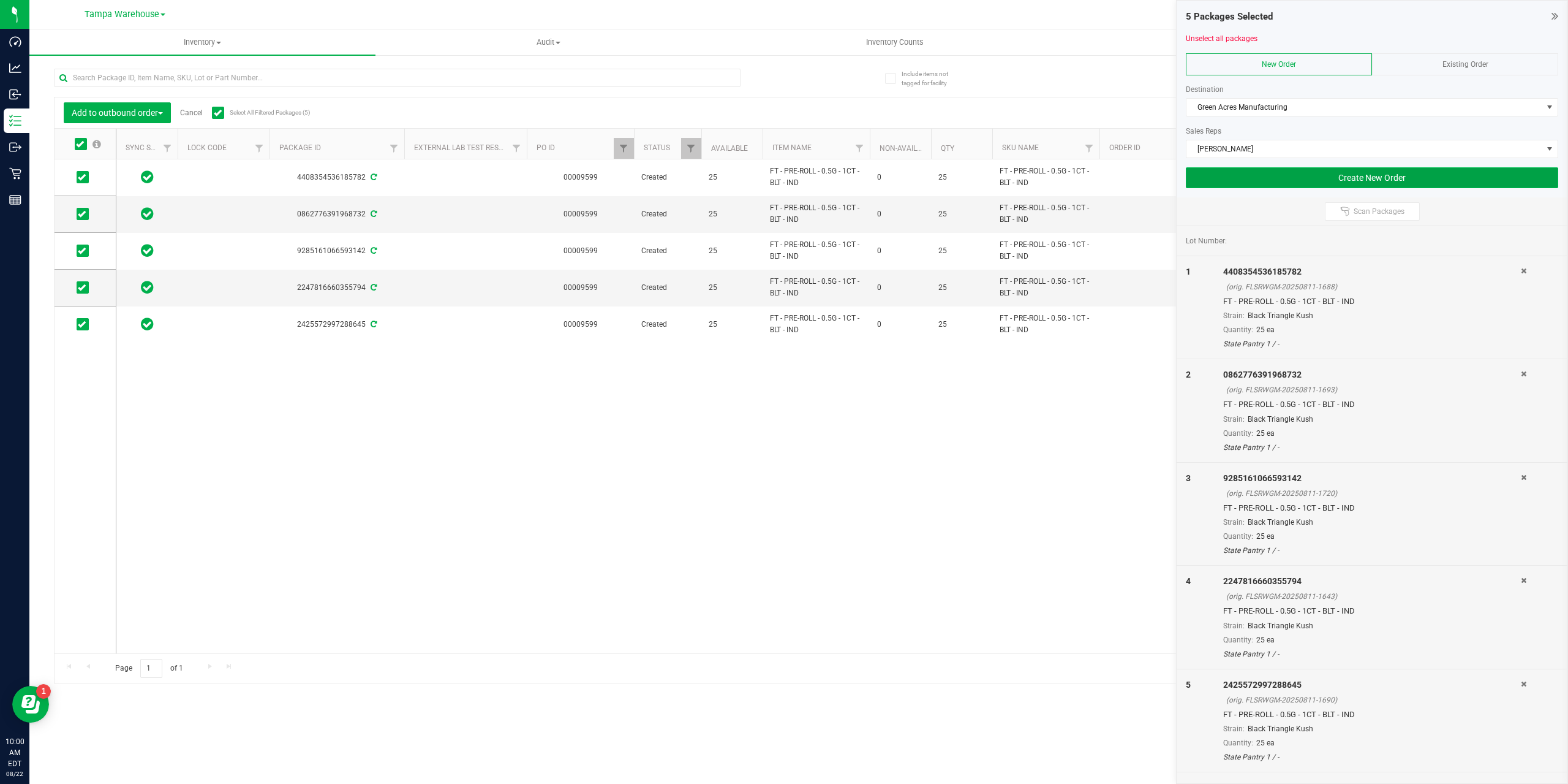
click at [1323, 175] on button "Create New Order" at bounding box center [1372, 178] width 372 height 21
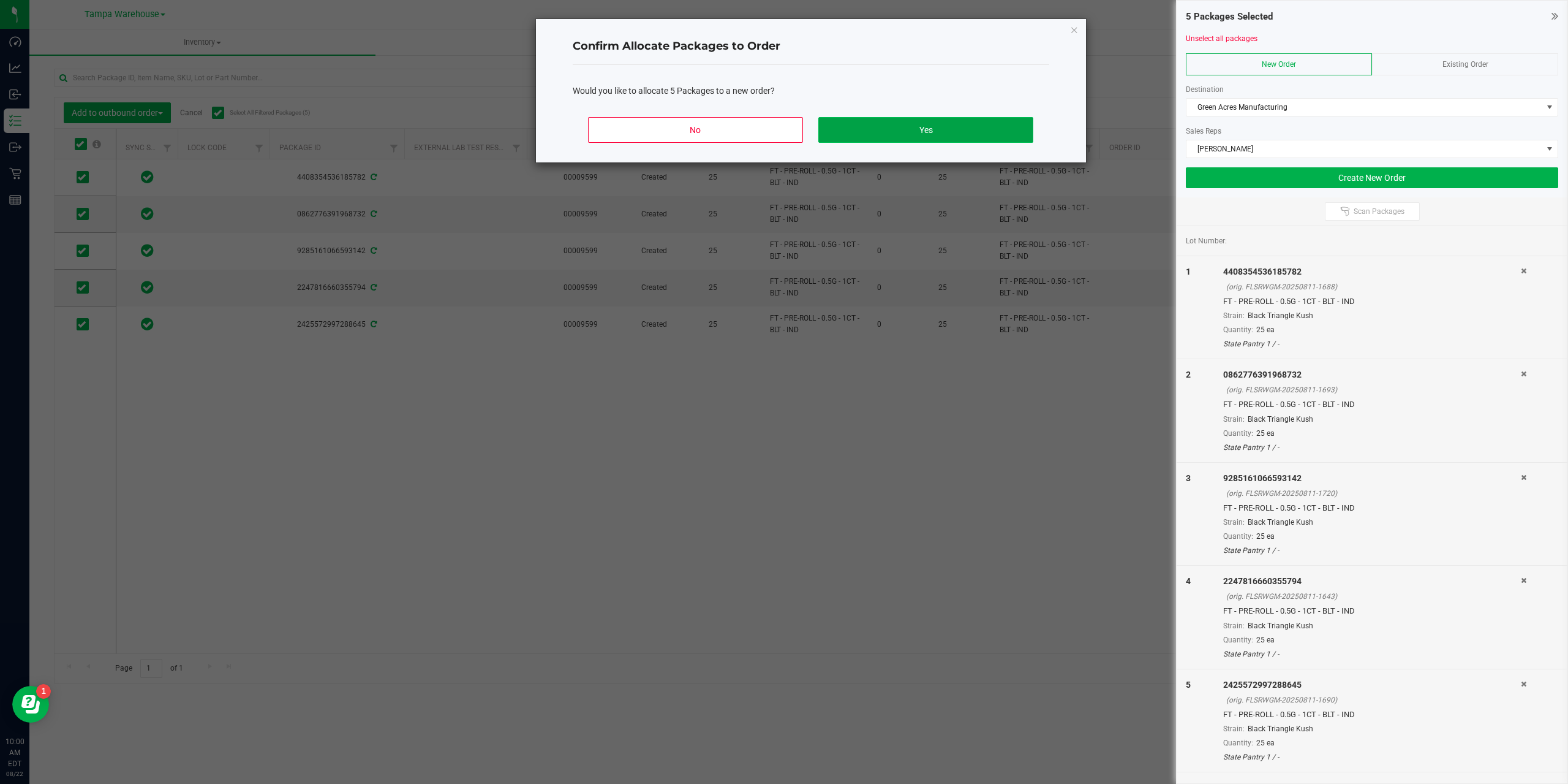
click at [899, 137] on button "Yes" at bounding box center [925, 130] width 214 height 26
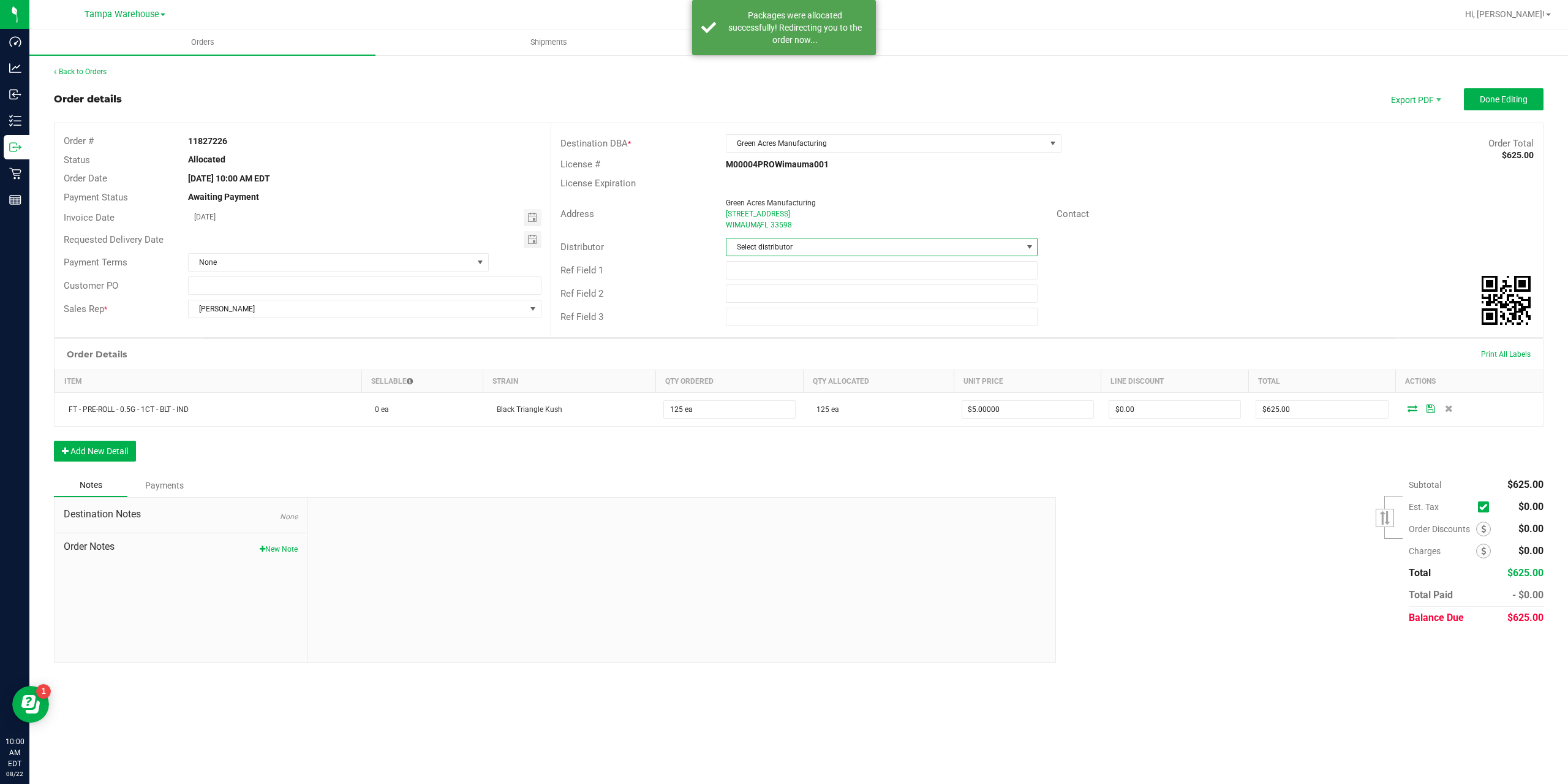
click at [813, 241] on span "Select distributor" at bounding box center [875, 247] width 296 height 17
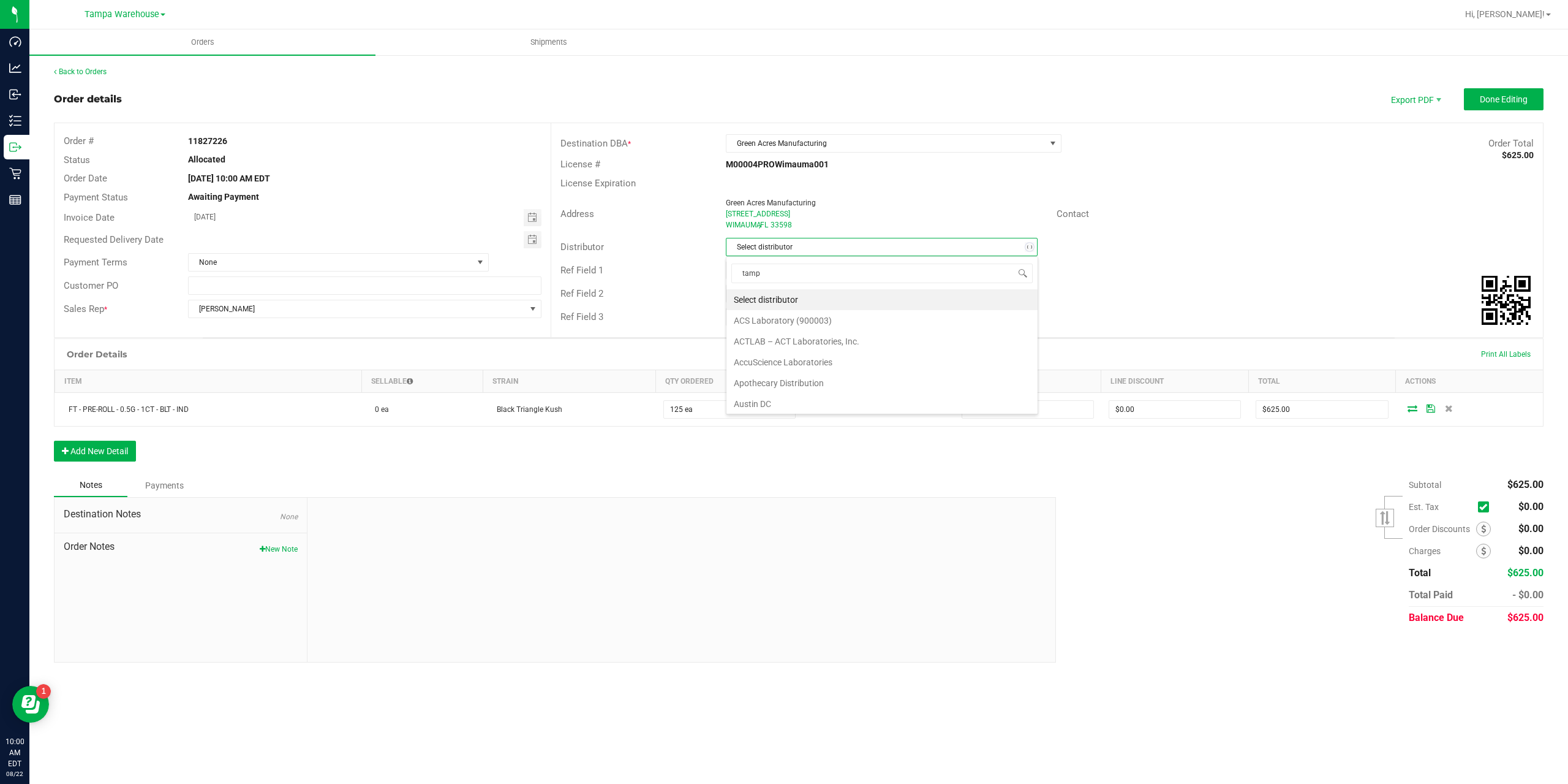
type input "tampa"
click at [782, 317] on li "Tampa Warehouse" at bounding box center [882, 320] width 311 height 21
click at [760, 271] on input "text" at bounding box center [882, 270] width 313 height 18
drag, startPoint x: 757, startPoint y: 277, endPoint x: 778, endPoint y: 269, distance: 22.5
click at [778, 269] on input "BLT - Prerolls" at bounding box center [882, 270] width 313 height 18
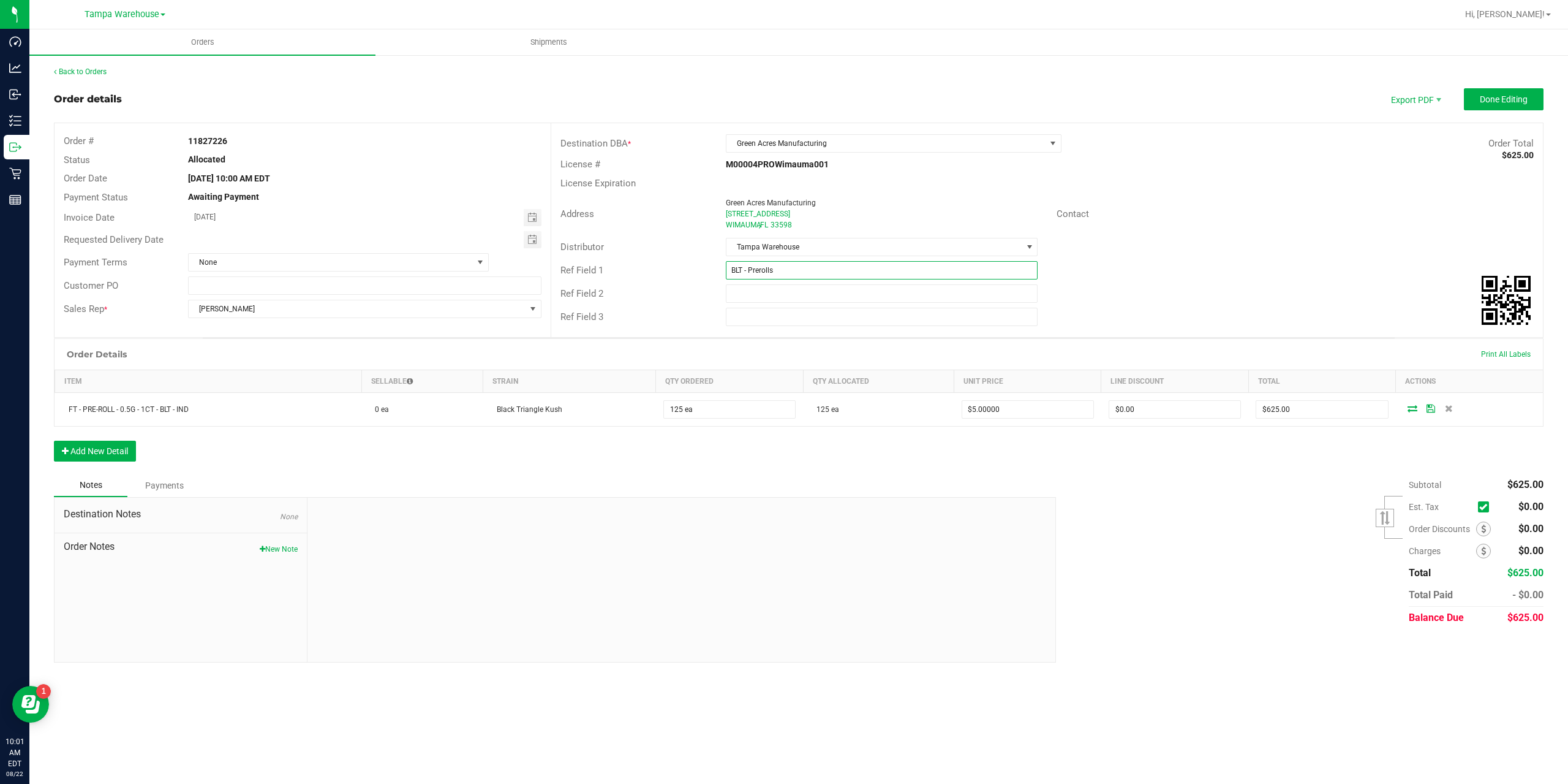
drag, startPoint x: 761, startPoint y: 269, endPoint x: 835, endPoint y: 264, distance: 74.2
click at [761, 269] on input "BLT - Prerolls" at bounding box center [882, 270] width 313 height 18
type input "BLT - Pre rolls"
click at [762, 294] on input "text" at bounding box center [882, 293] width 313 height 18
type input "Cannabis"
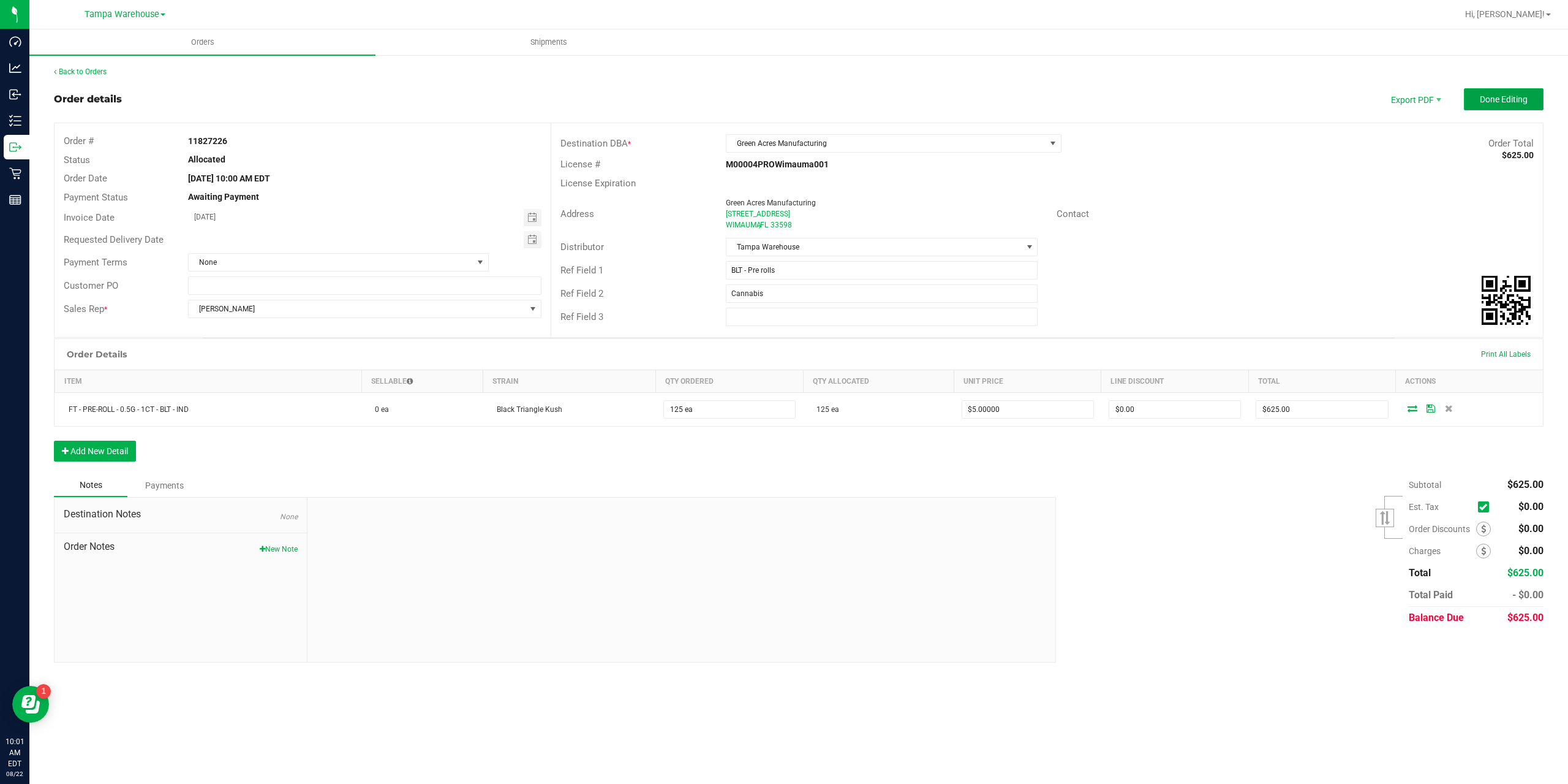
click at [1495, 104] on span "Done Editing" at bounding box center [1504, 99] width 47 height 9
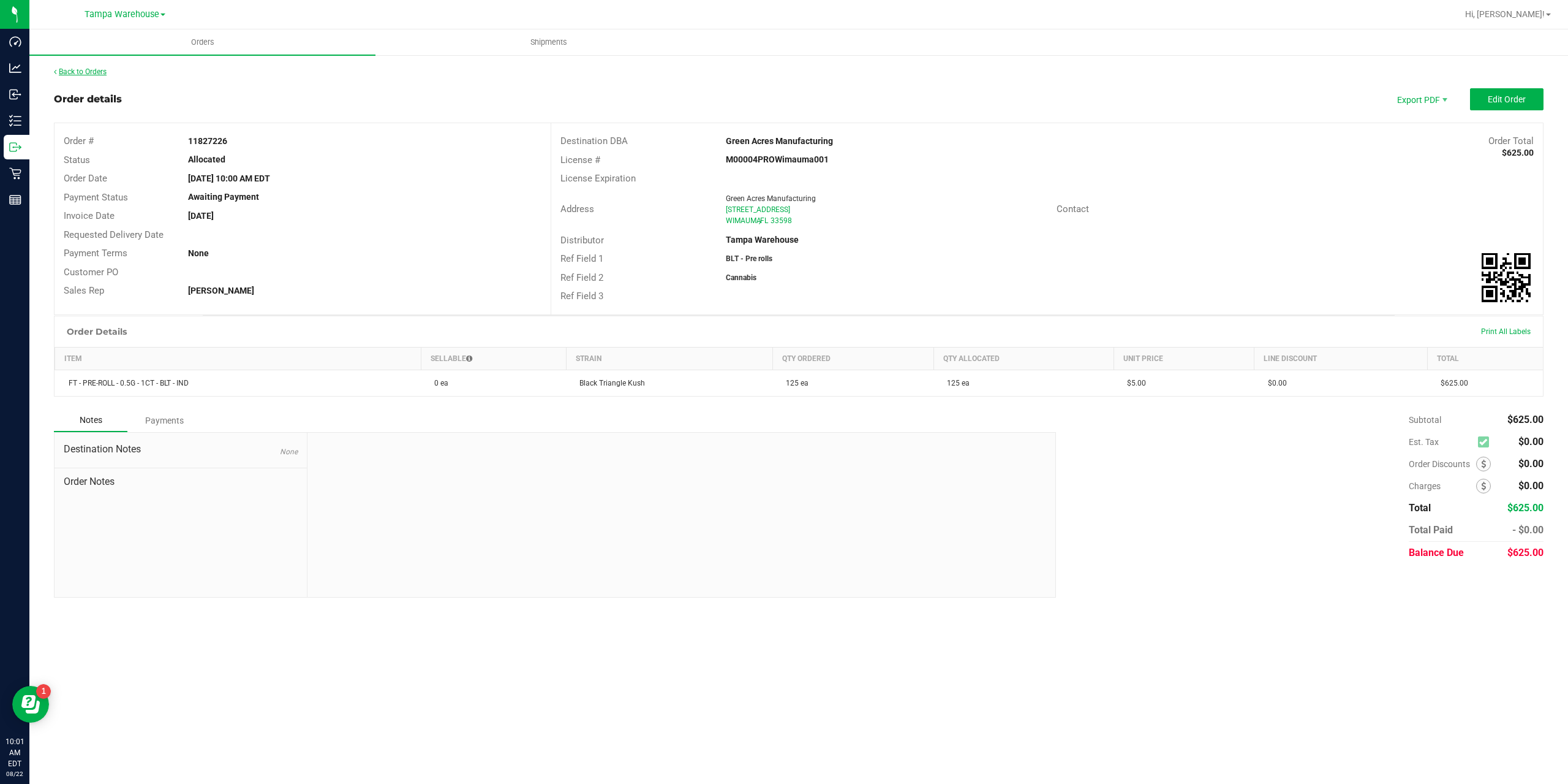
click at [89, 74] on link "Back to Orders" at bounding box center [81, 71] width 53 height 9
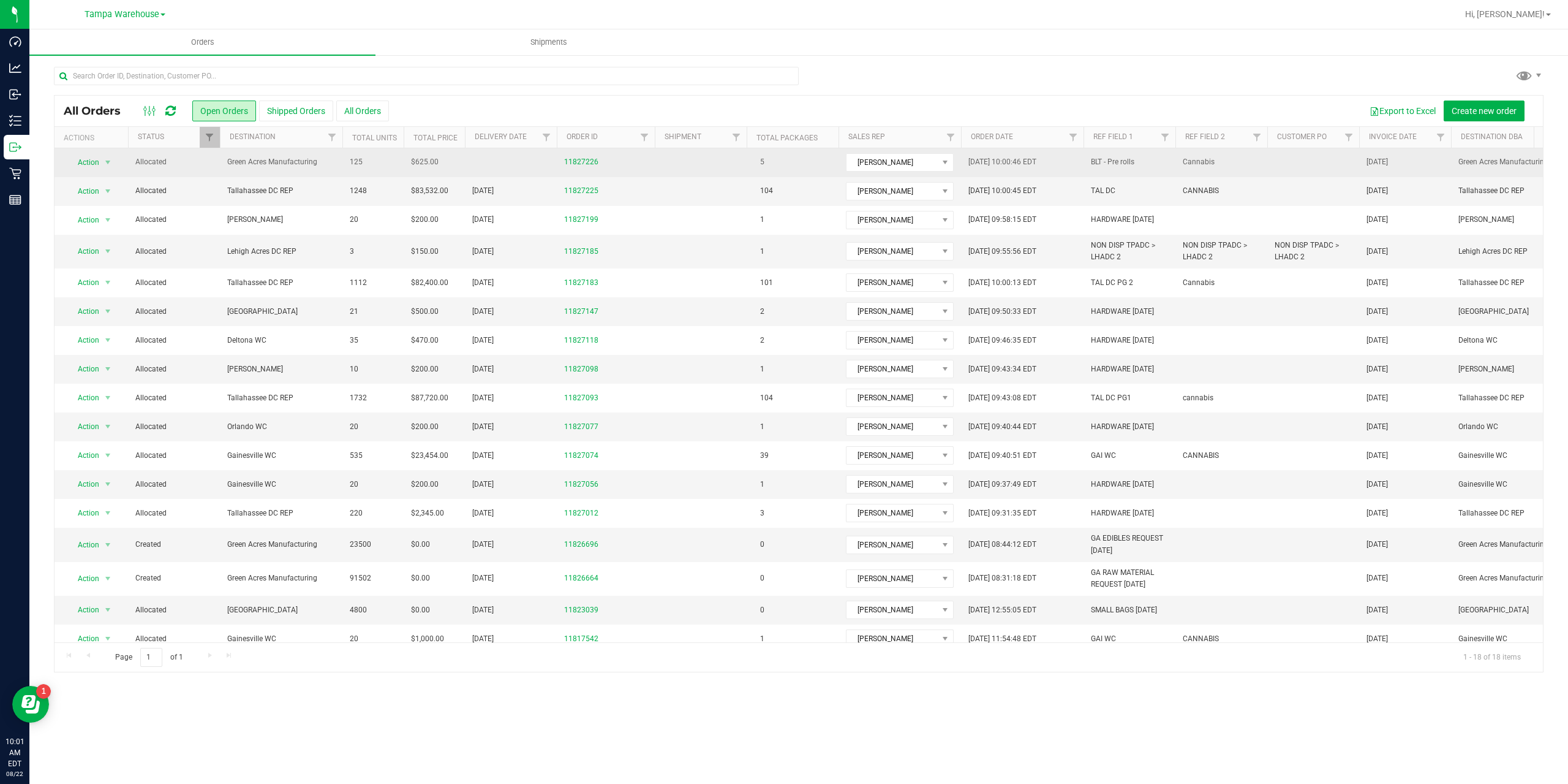
click at [277, 159] on span "Green Acres Manufacturing" at bounding box center [281, 161] width 108 height 12
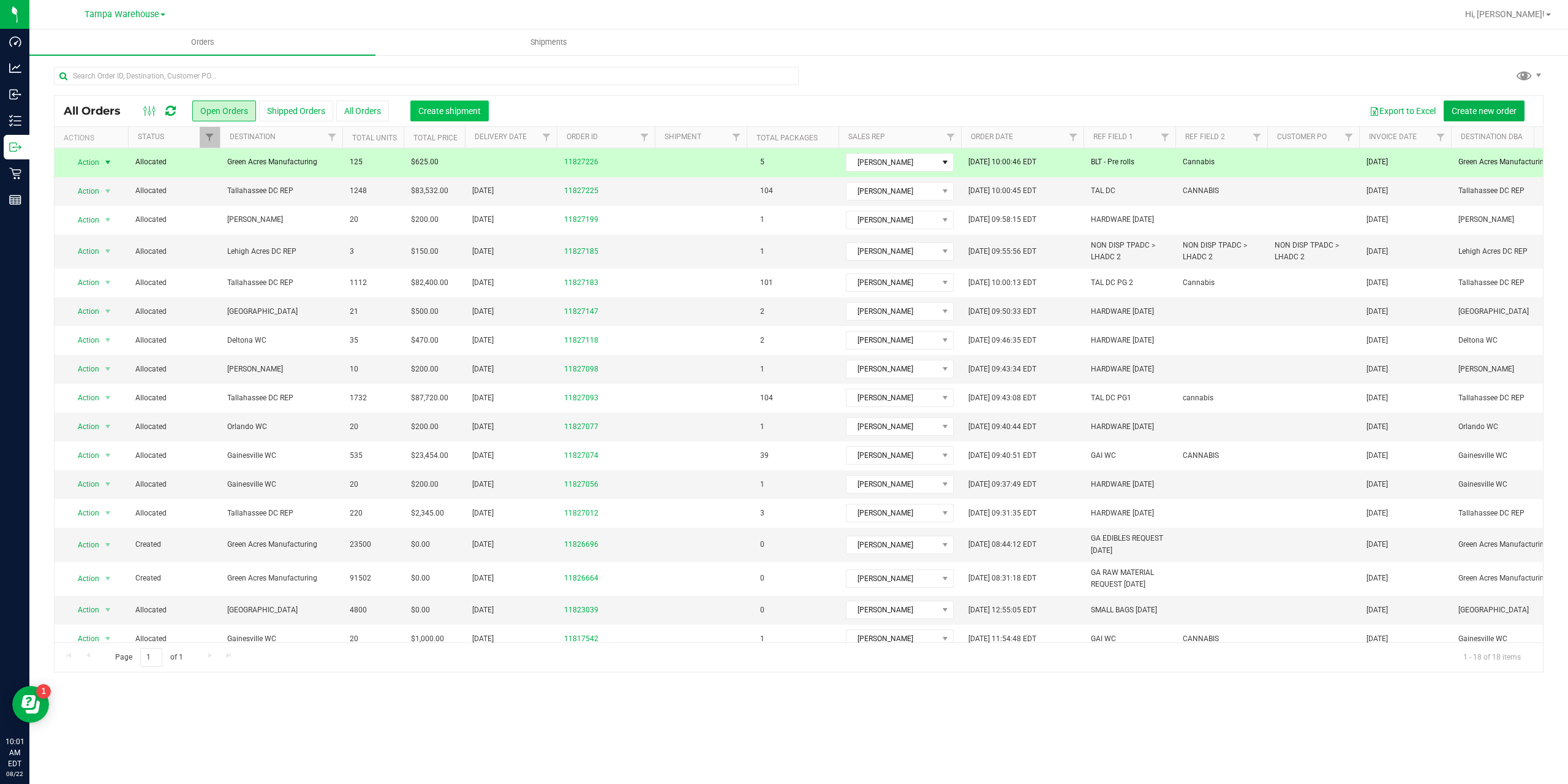
click at [468, 107] on span "Create shipment" at bounding box center [449, 111] width 62 height 9
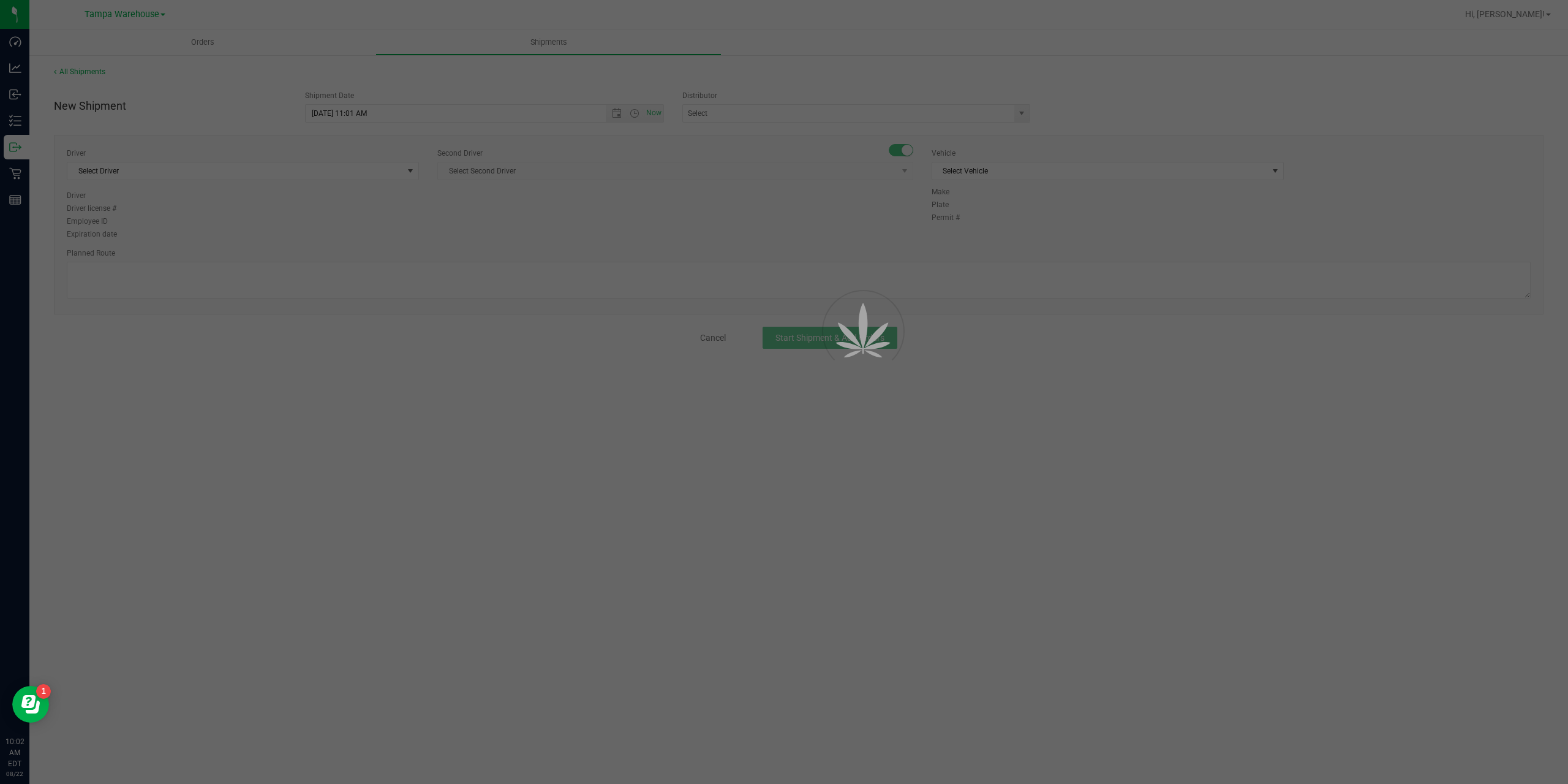
drag, startPoint x: 464, startPoint y: 388, endPoint x: 458, endPoint y: 373, distance: 16.2
click at [464, 388] on div at bounding box center [784, 392] width 1568 height 784
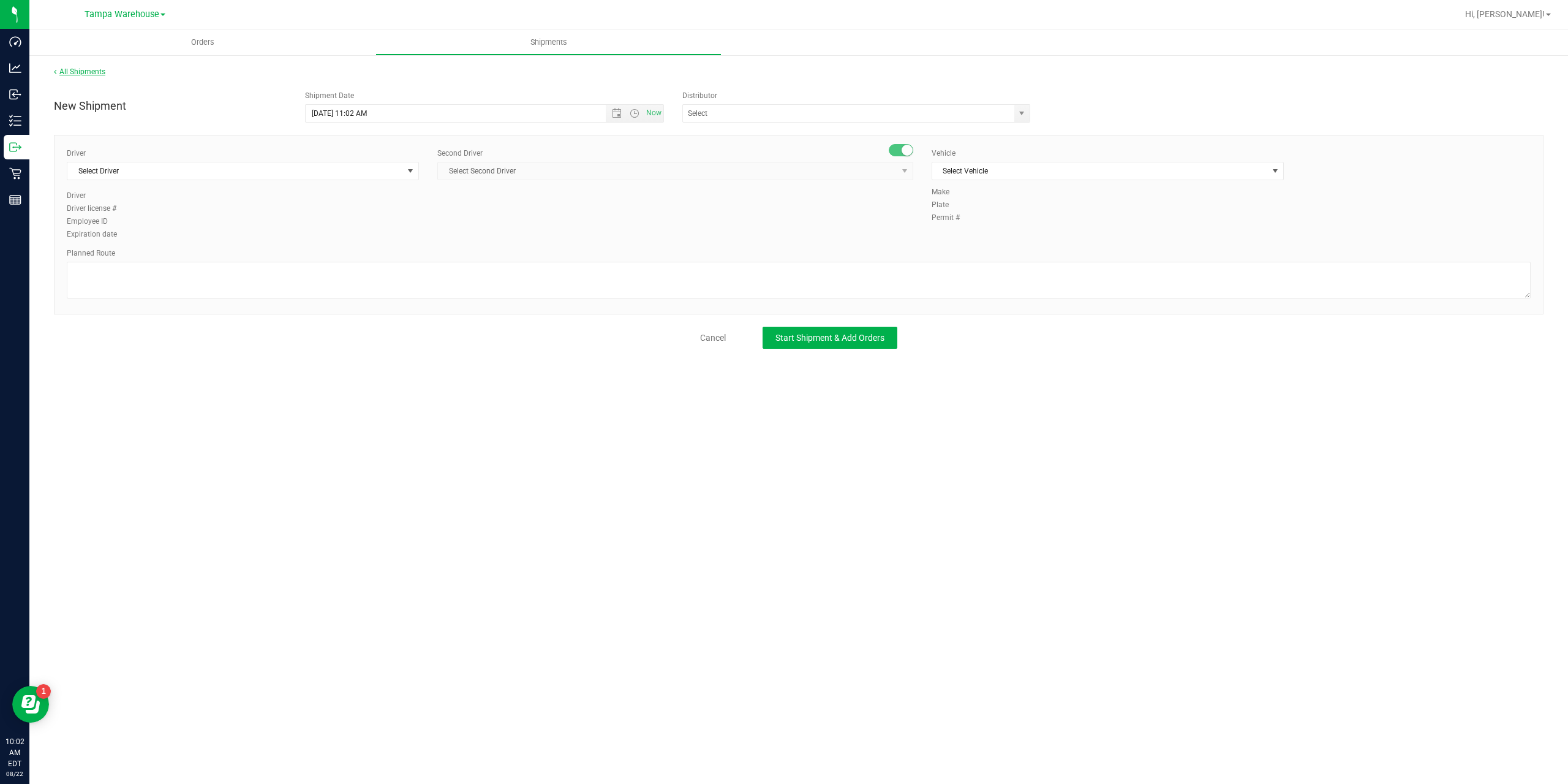
click at [82, 75] on link "All Shipments" at bounding box center [80, 71] width 52 height 9
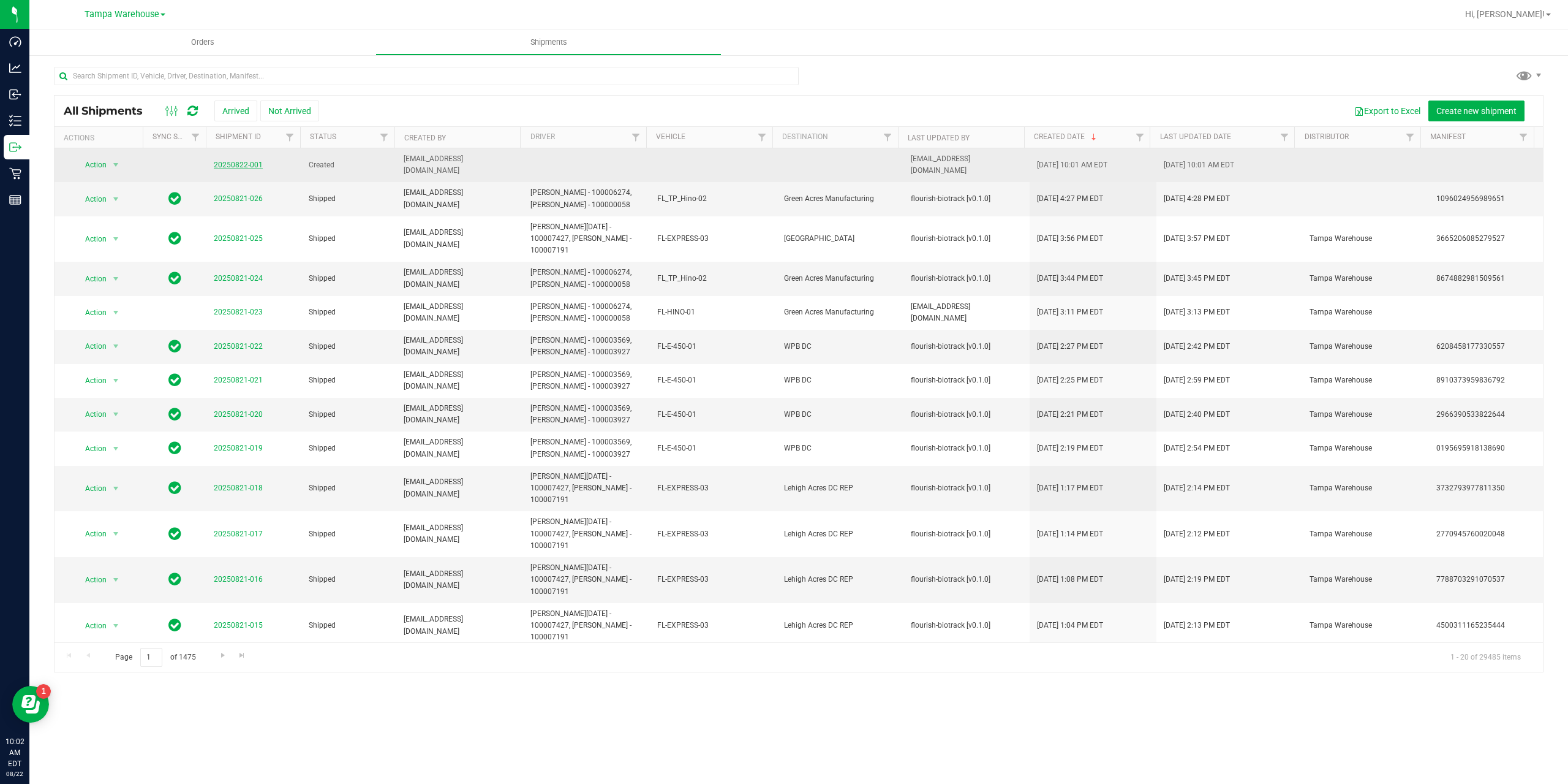
click at [236, 162] on link "20250822-001" at bounding box center [238, 165] width 49 height 9
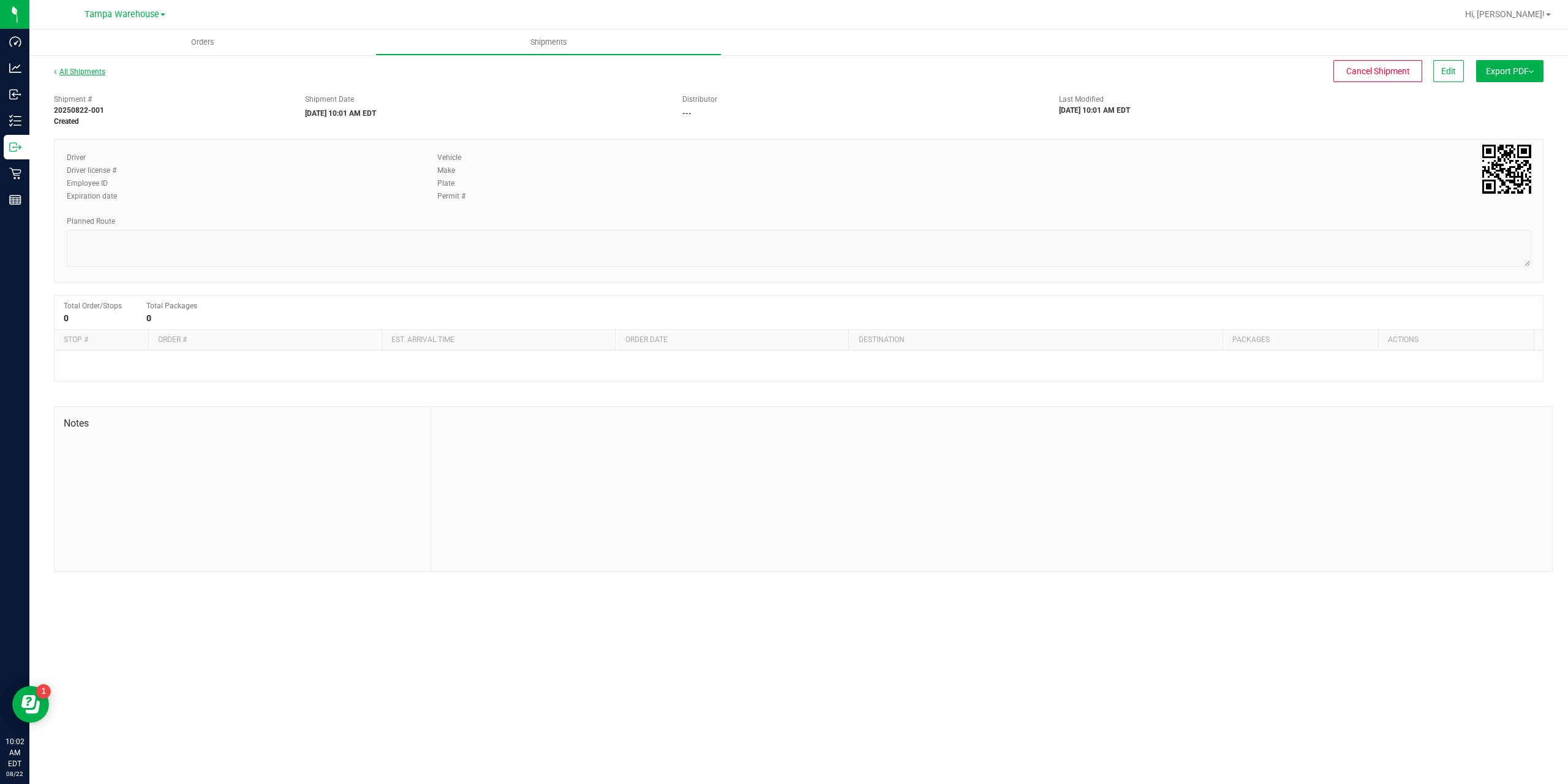
click at [77, 68] on link "All Shipments" at bounding box center [80, 71] width 52 height 9
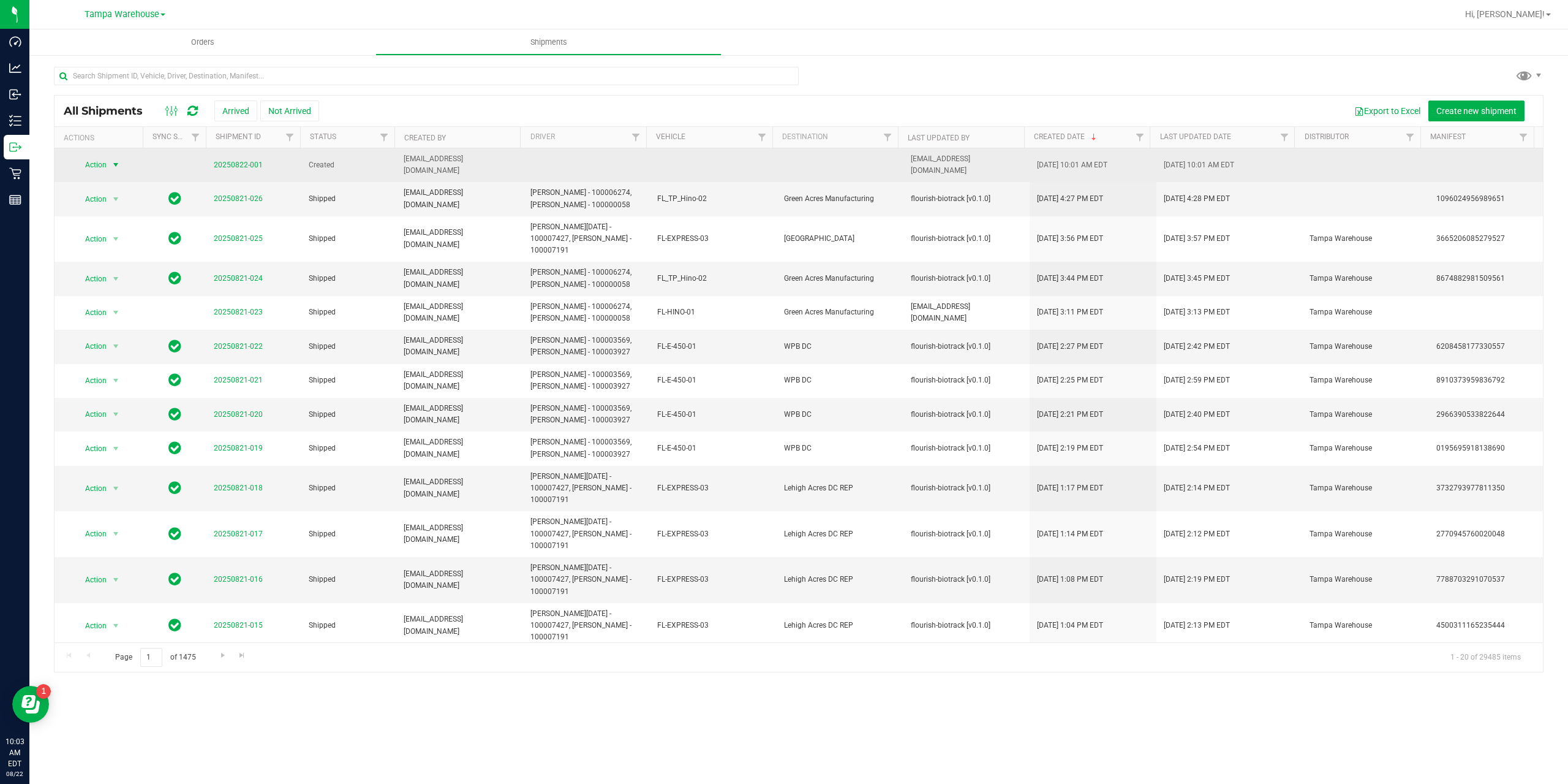
click at [92, 161] on span "Action" at bounding box center [90, 164] width 33 height 17
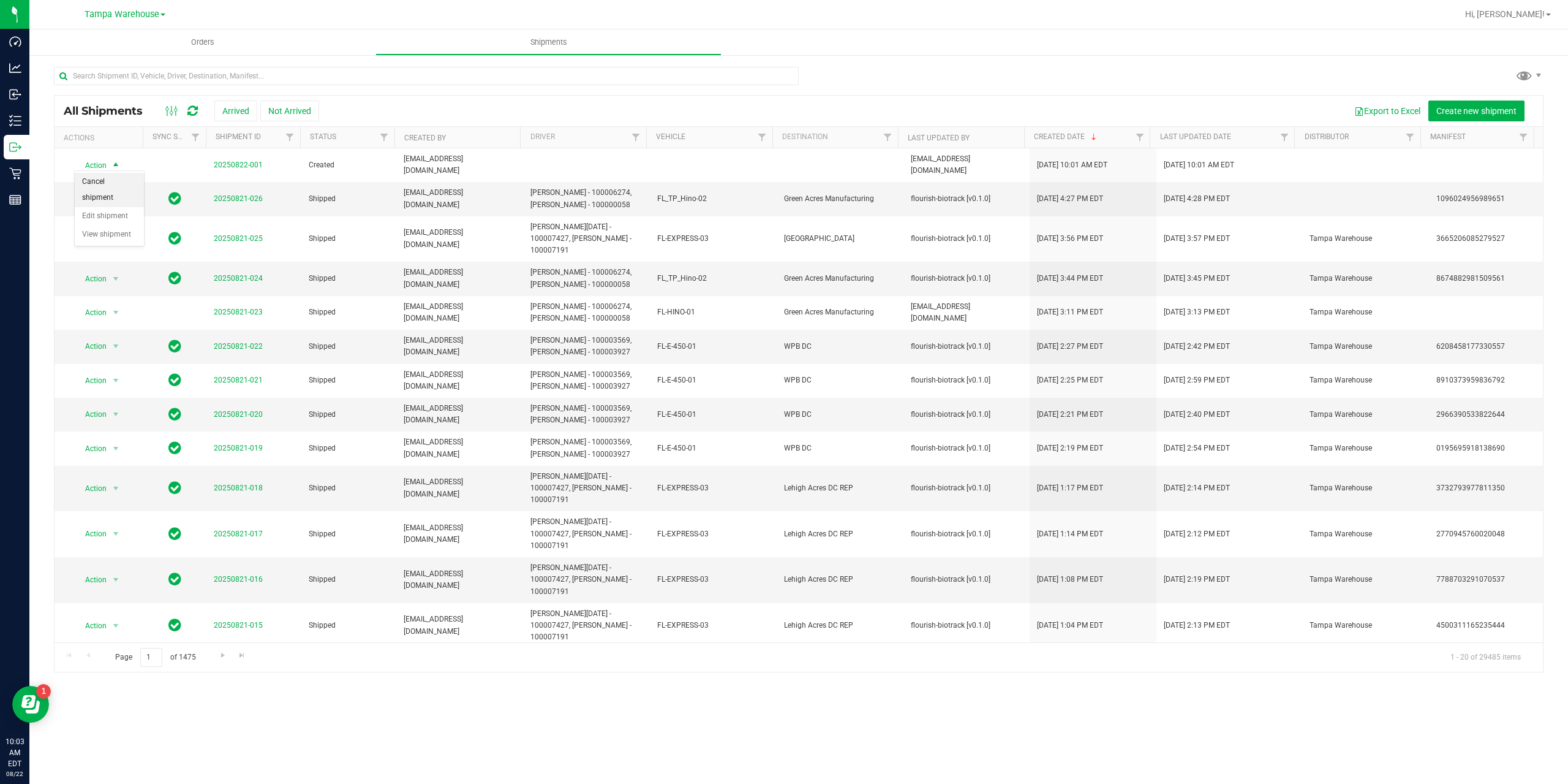
click at [92, 181] on li "Cancel shipment" at bounding box center [109, 190] width 69 height 34
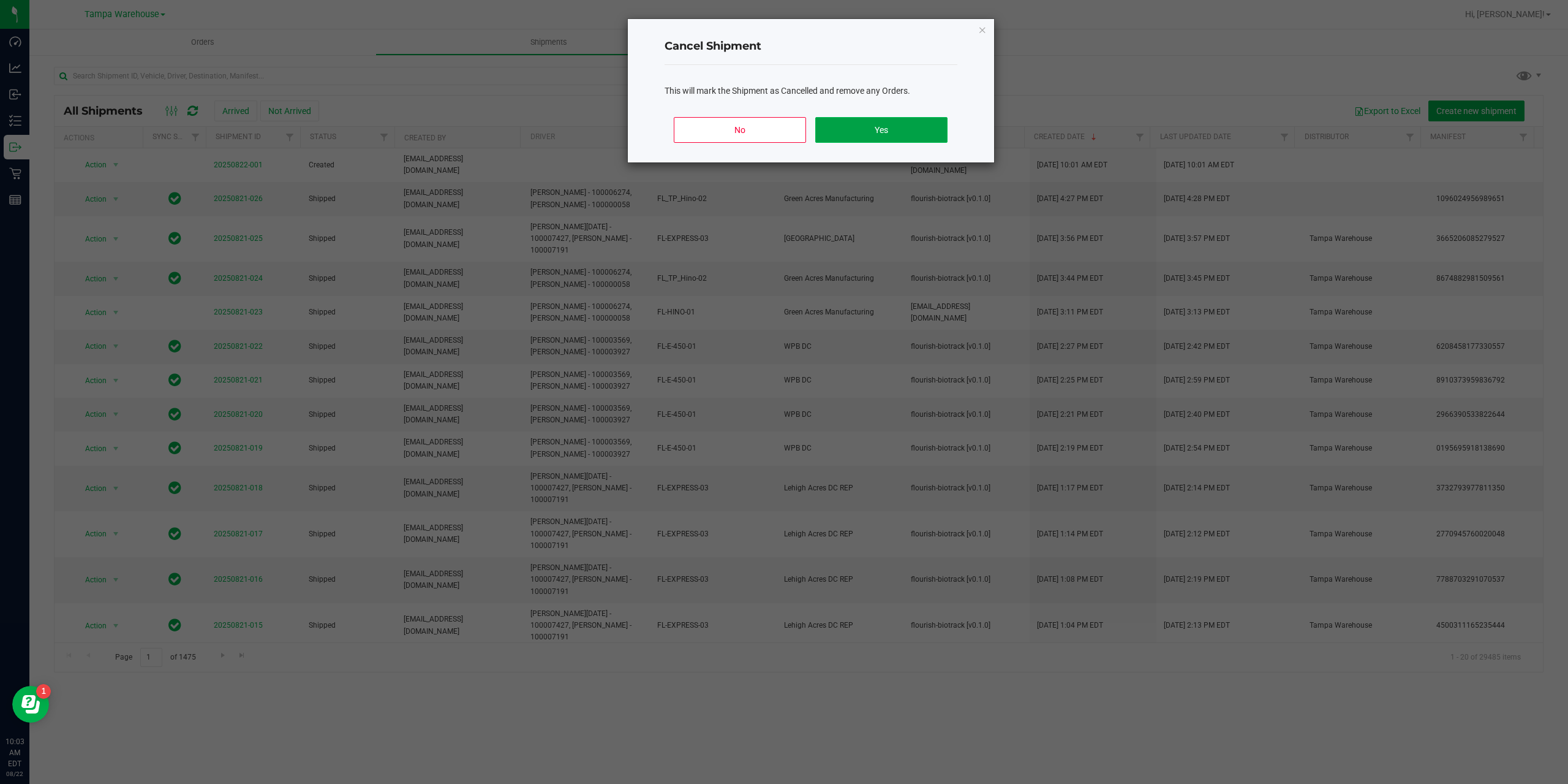
click at [868, 130] on button "Yes" at bounding box center [881, 130] width 132 height 26
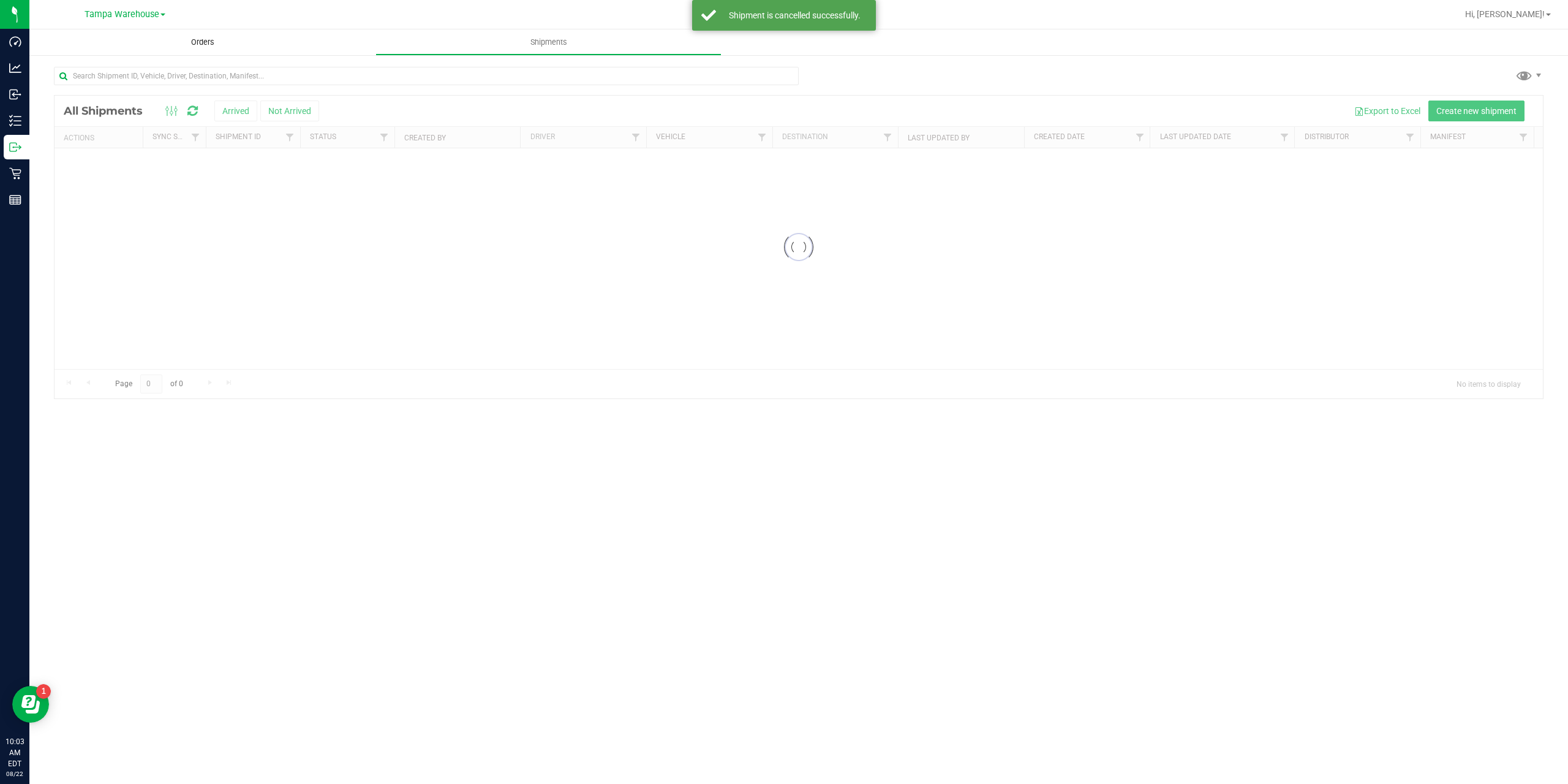
click at [197, 45] on span "Orders" at bounding box center [203, 42] width 56 height 11
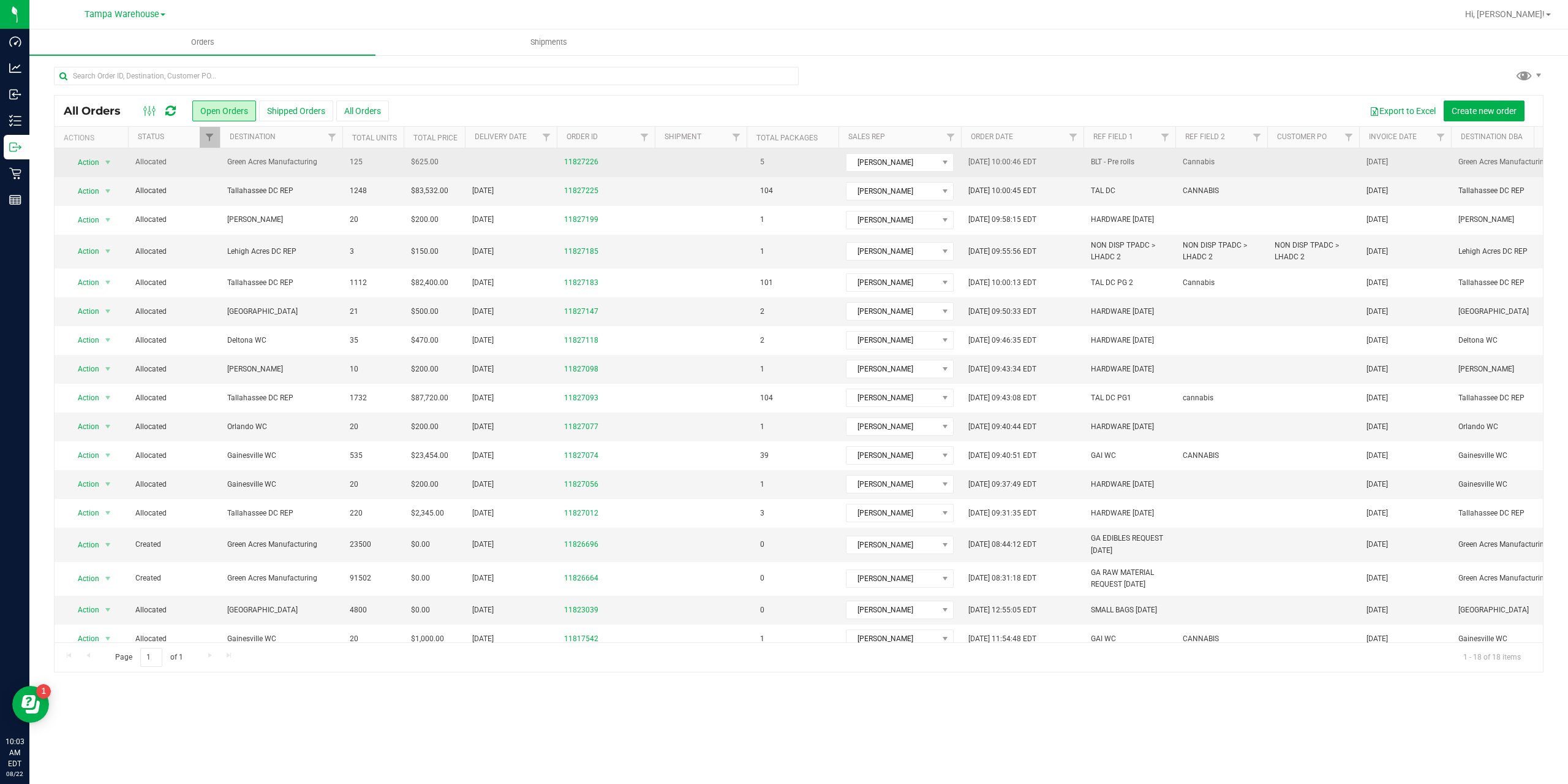
click at [269, 165] on span "Green Acres Manufacturing" at bounding box center [281, 161] width 108 height 12
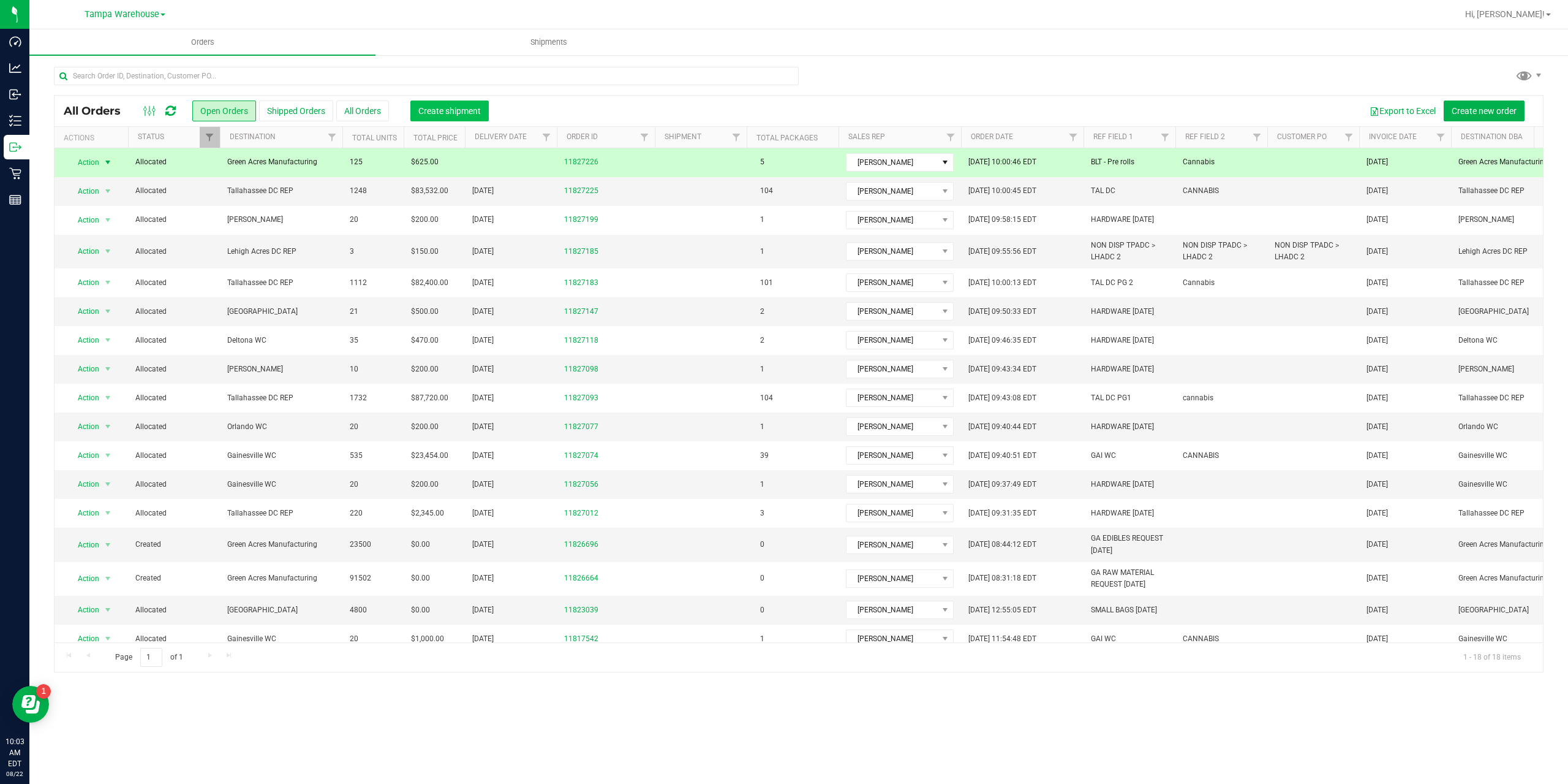
click at [459, 108] on span "Create shipment" at bounding box center [449, 111] width 62 height 9
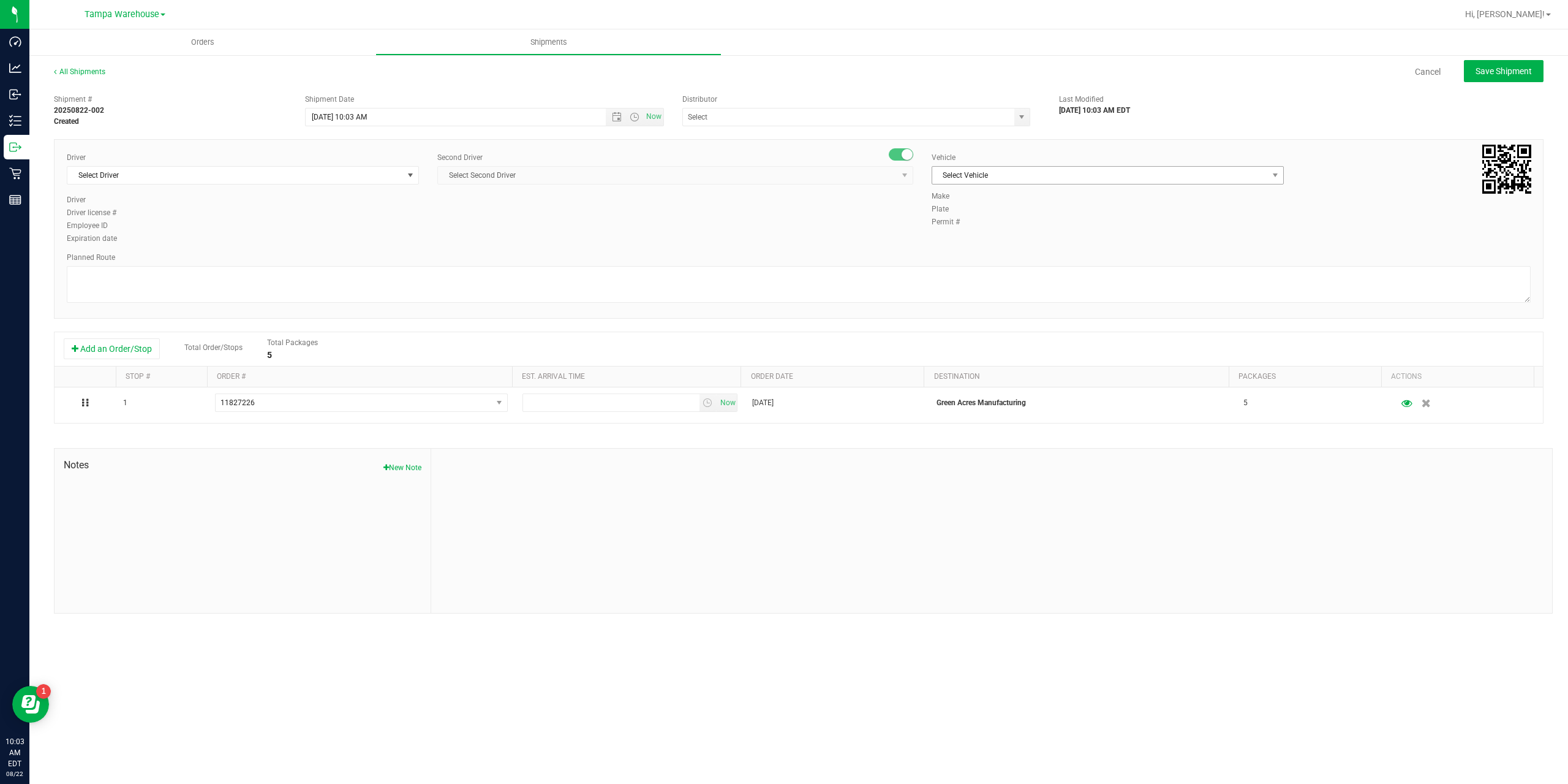
click at [1066, 182] on span "Select Vehicle" at bounding box center [1100, 175] width 336 height 17
click at [975, 299] on li "FL-HINO-01" at bounding box center [1108, 297] width 351 height 18
click at [832, 290] on textarea at bounding box center [799, 284] width 1464 height 37
type textarea "BLT - Pre rolls for relabeling"
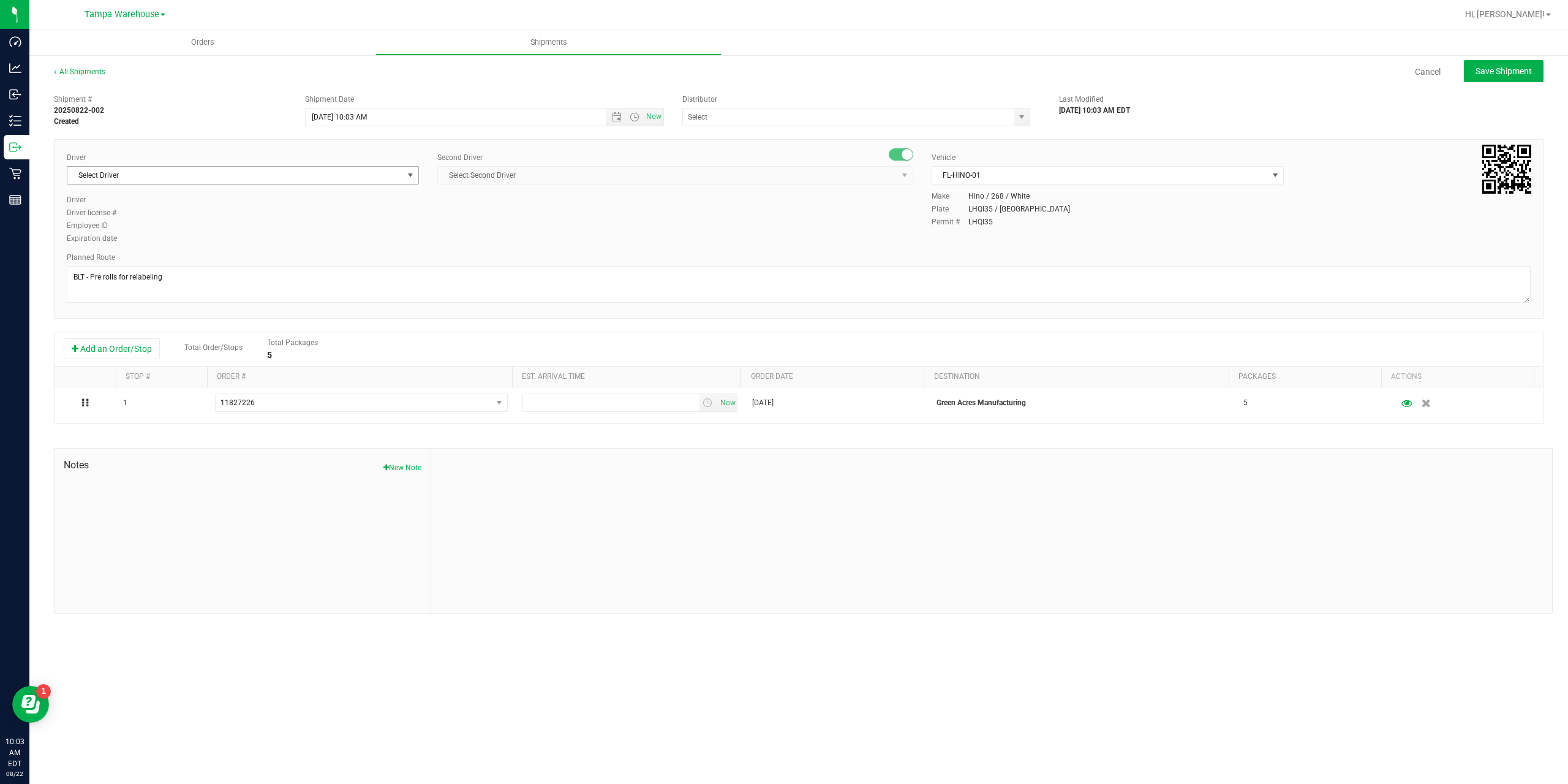
click at [112, 174] on span "Select Driver" at bounding box center [235, 175] width 336 height 17
click at [105, 370] on span "Riccardo Young Reyes - 100005535" at bounding box center [153, 372] width 157 height 16
type input "ric"
click at [588, 168] on span "Select Second Driver" at bounding box center [668, 175] width 460 height 17
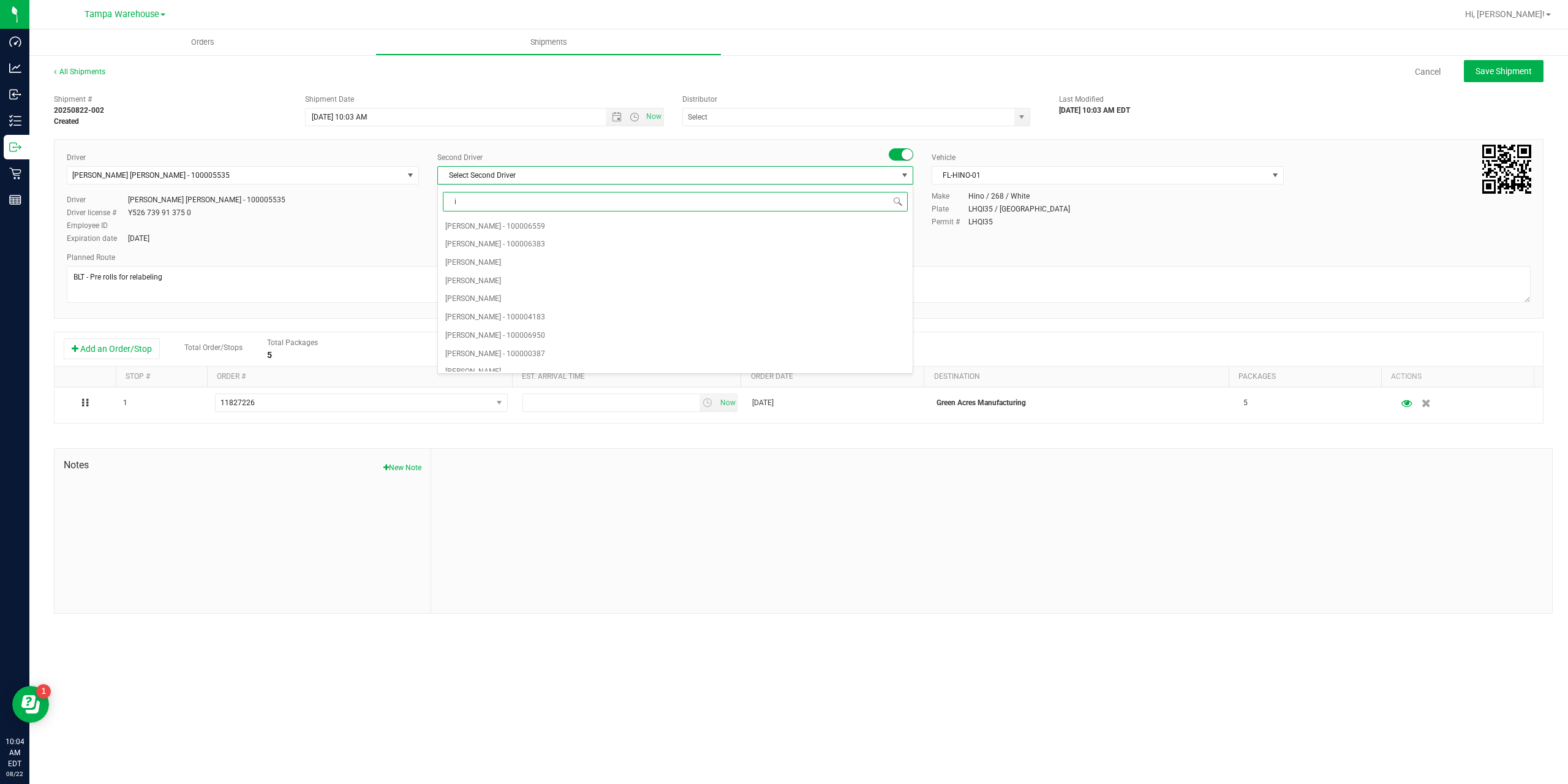
type input "is"
click at [496, 331] on span "Isaac Nunez Collado - 100003927" at bounding box center [495, 327] width 100 height 16
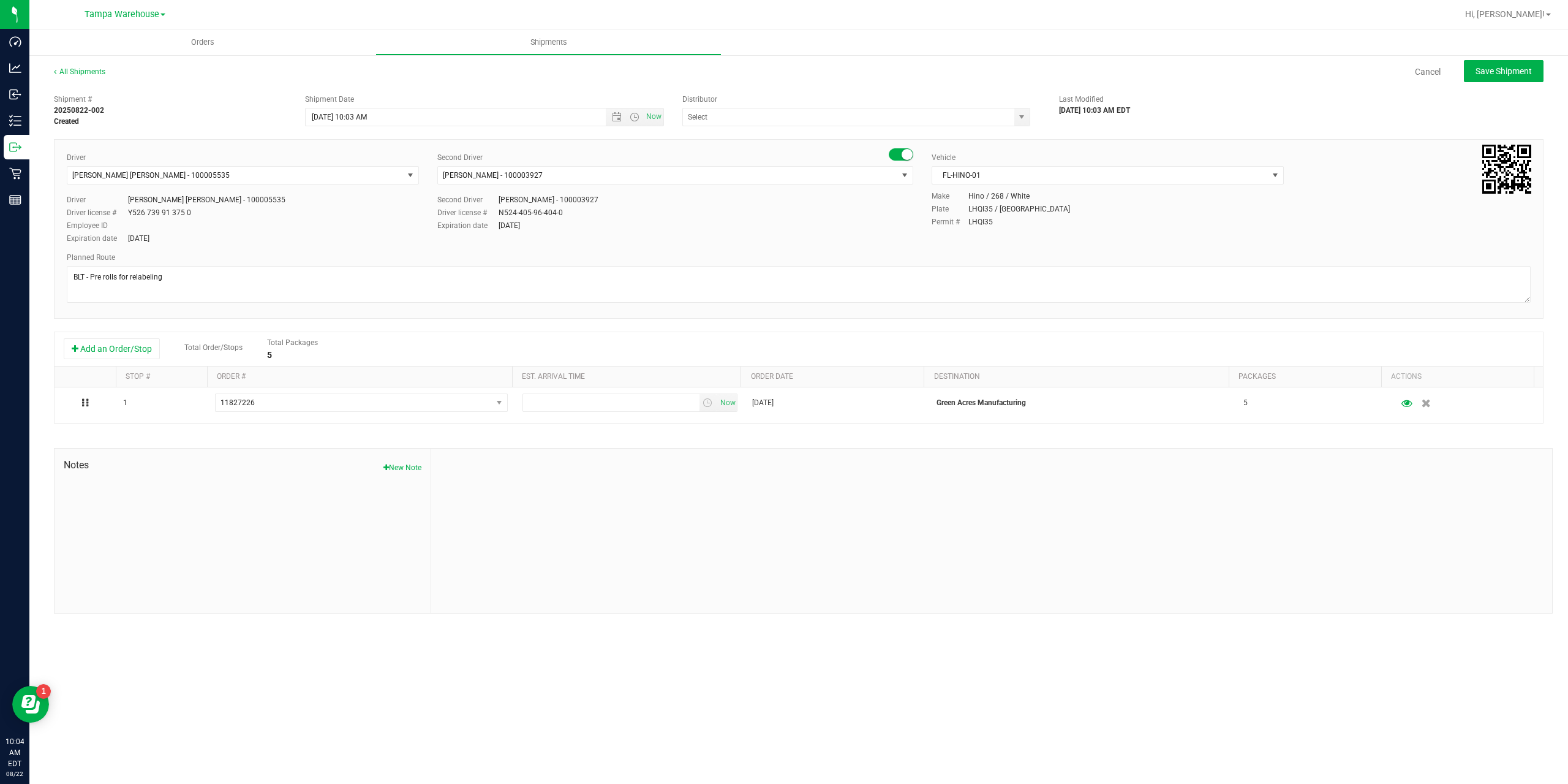
click at [684, 233] on div "Driver Riccardo Young Reyes - 100005535 Select Driver Richard Andrews JR. Richa…" at bounding box center [799, 199] width 1483 height 94
drag, startPoint x: 583, startPoint y: 168, endPoint x: 574, endPoint y: 174, distance: 10.8
click at [583, 168] on span "Isaac Nunez Collado - 100003927" at bounding box center [668, 175] width 460 height 17
click at [574, 149] on div "Driver Riccardo Young Reyes - 100005535 Select Driver Richard Andrews JR. Richa…" at bounding box center [799, 229] width 1490 height 180
click at [677, 226] on div "Expiration date Nov 4, 2030" at bounding box center [675, 225] width 476 height 11
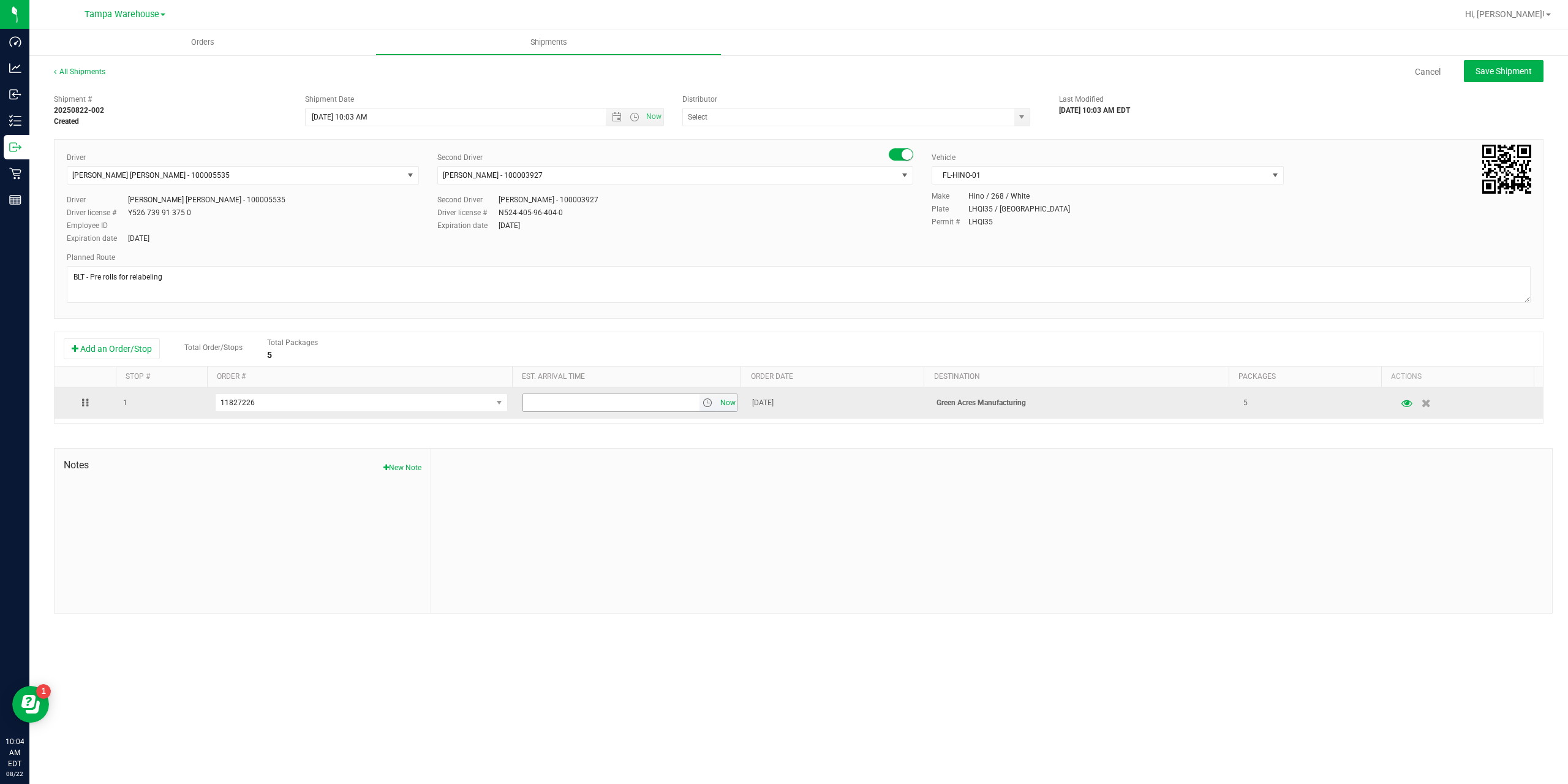
click at [722, 399] on span "Now" at bounding box center [727, 403] width 21 height 18
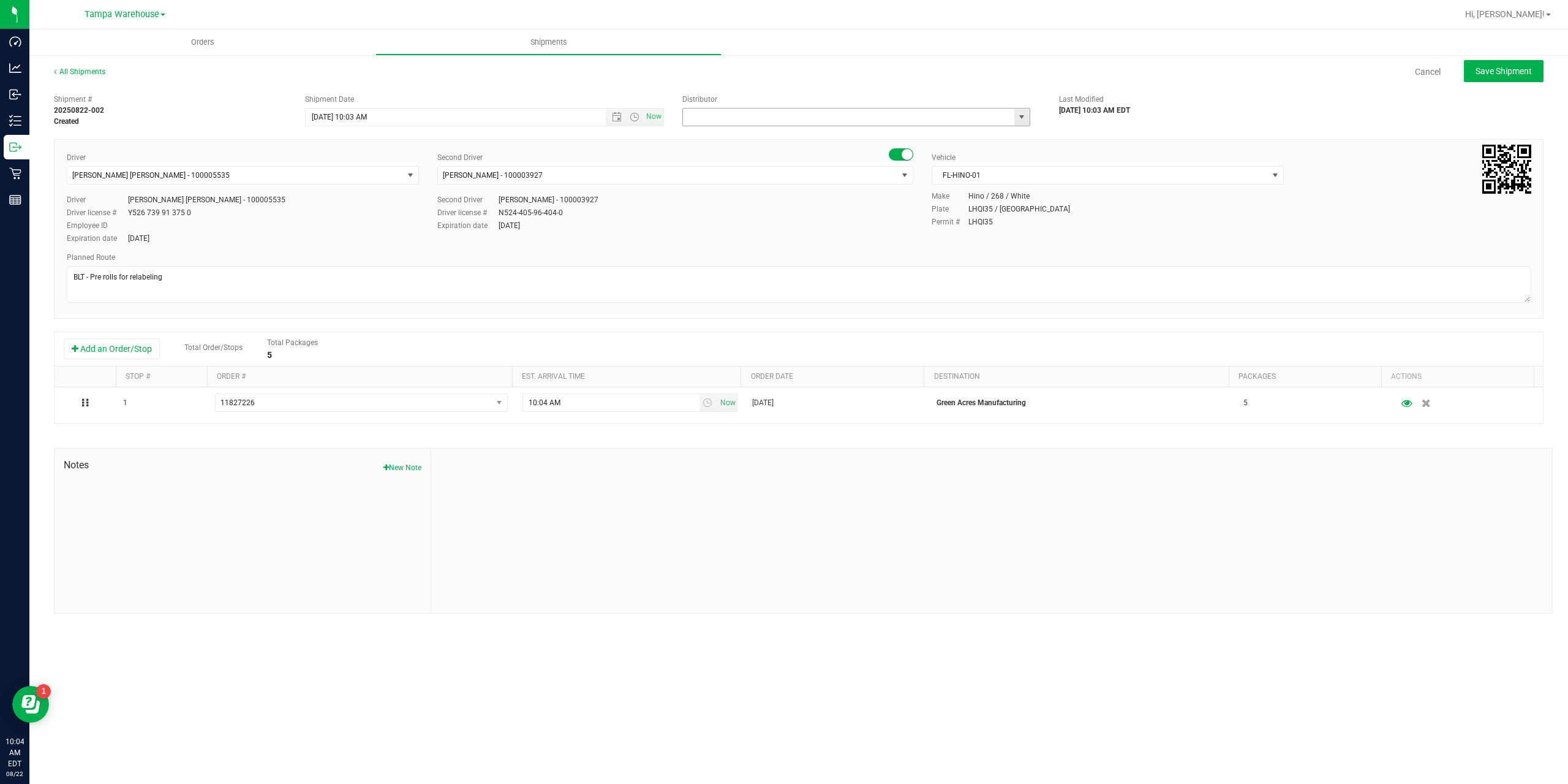
click at [719, 118] on input "text" at bounding box center [844, 117] width 321 height 17
click at [729, 155] on li "Tampa Warehouse" at bounding box center [856, 156] width 346 height 18
click at [635, 115] on span "Open the time view" at bounding box center [635, 117] width 9 height 9
type input "Tampa Warehouse"
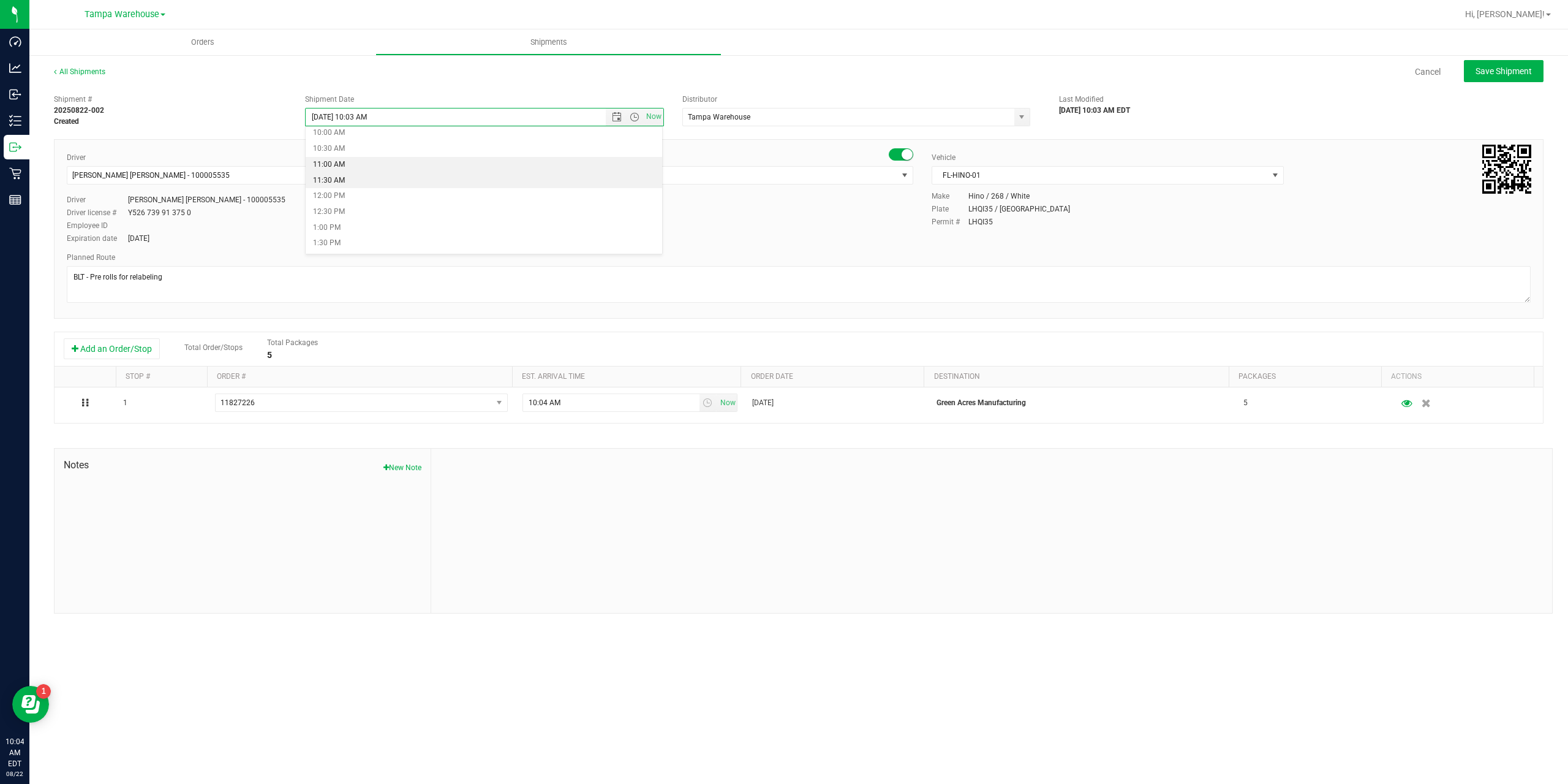
scroll to position [307, 0]
click at [344, 160] on li "10:30 AM" at bounding box center [484, 161] width 357 height 16
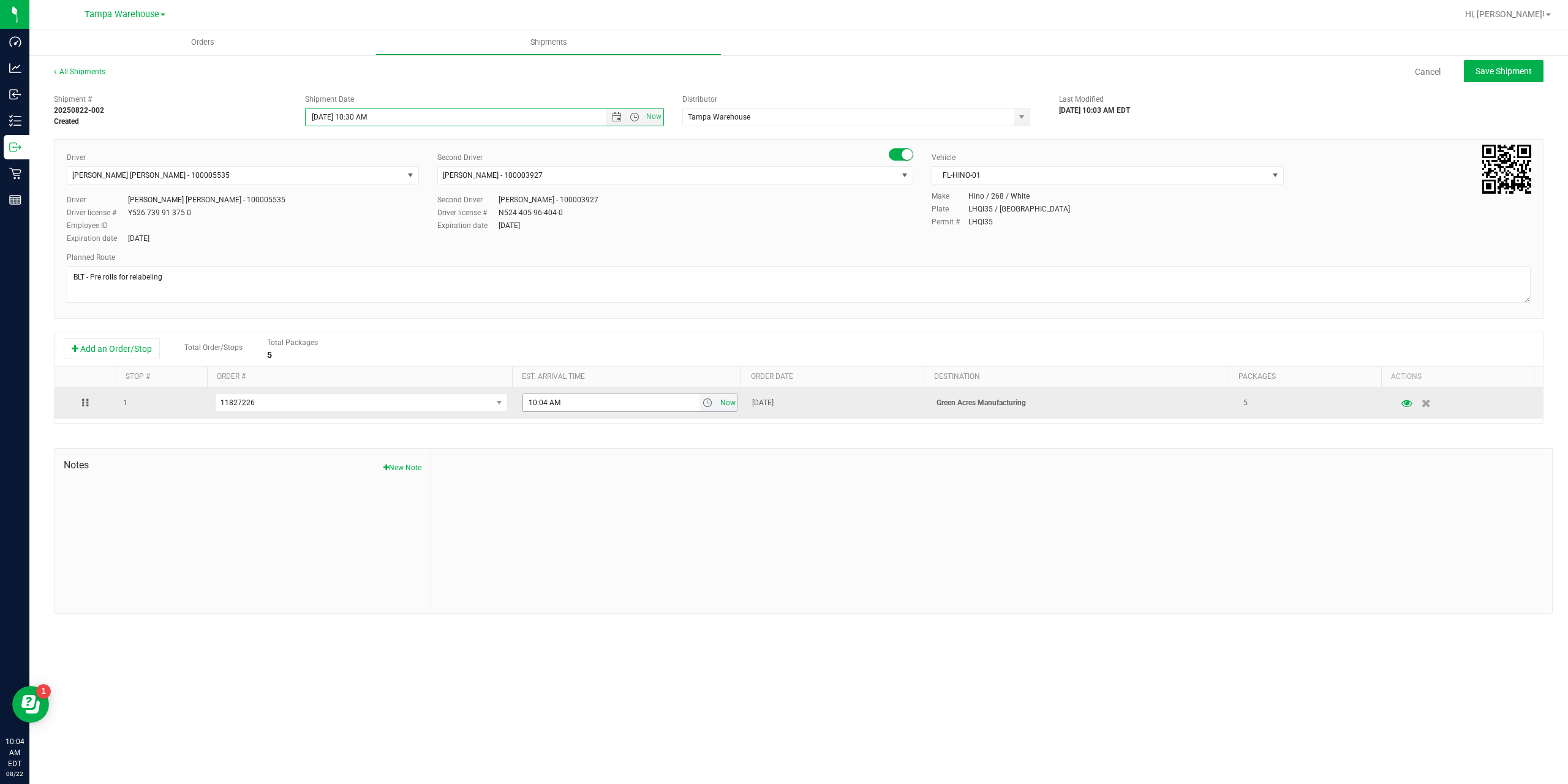
click at [719, 407] on span "Now" at bounding box center [727, 403] width 21 height 18
click at [704, 406] on span "select" at bounding box center [708, 402] width 9 height 9
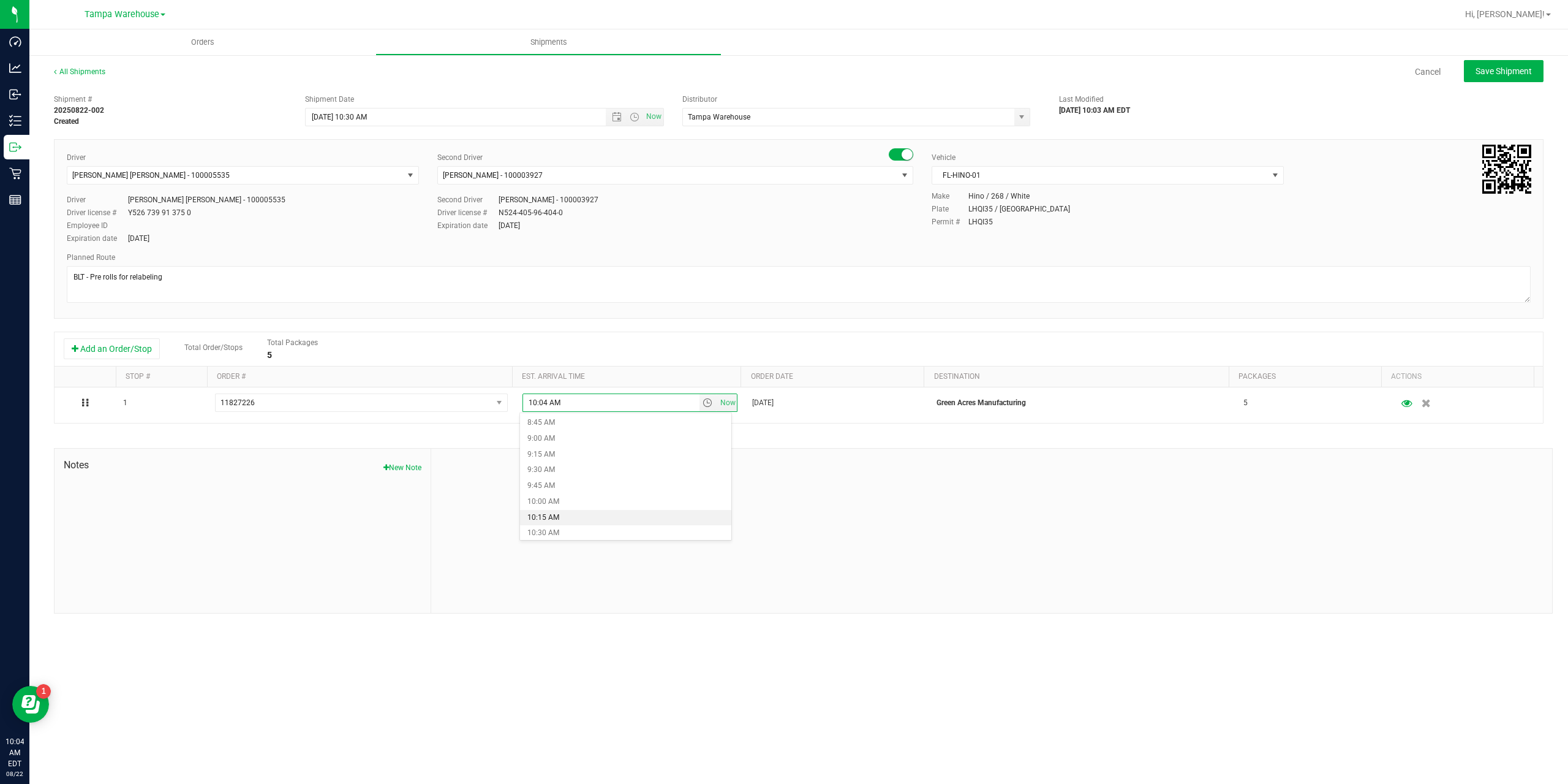
scroll to position [613, 0]
click at [563, 505] on li "11:00 AM" at bounding box center [626, 503] width 212 height 16
click at [742, 216] on div "Driver license # N524-405-96-404-0" at bounding box center [675, 212] width 476 height 11
click at [1525, 70] on span "Save Shipment" at bounding box center [1504, 71] width 56 height 9
type input "8/22/2025 2:30 PM"
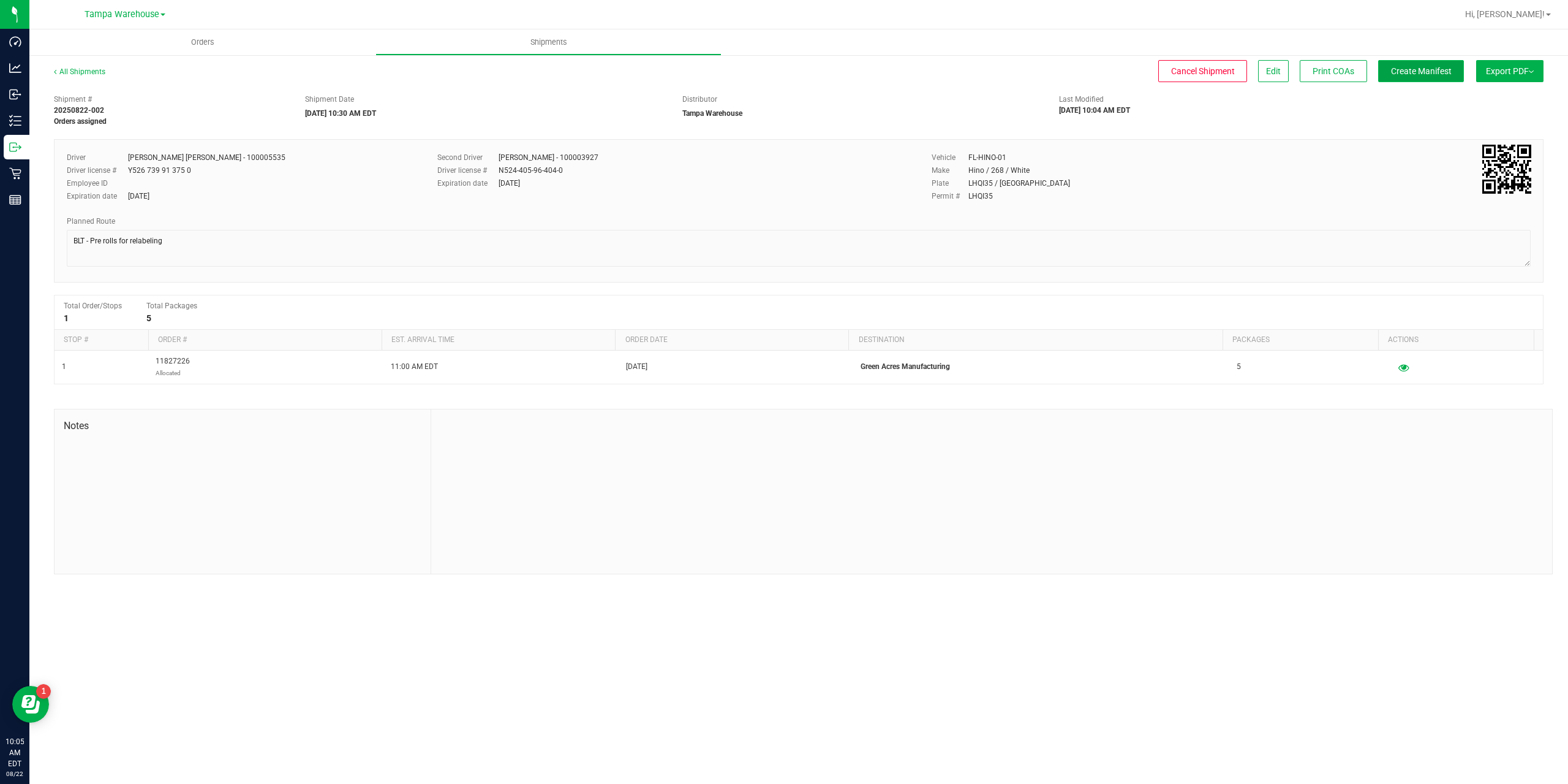
click at [1420, 74] on span "Create Manifest" at bounding box center [1421, 71] width 60 height 9
click at [1427, 70] on span "Ship Transfer" at bounding box center [1424, 71] width 50 height 9
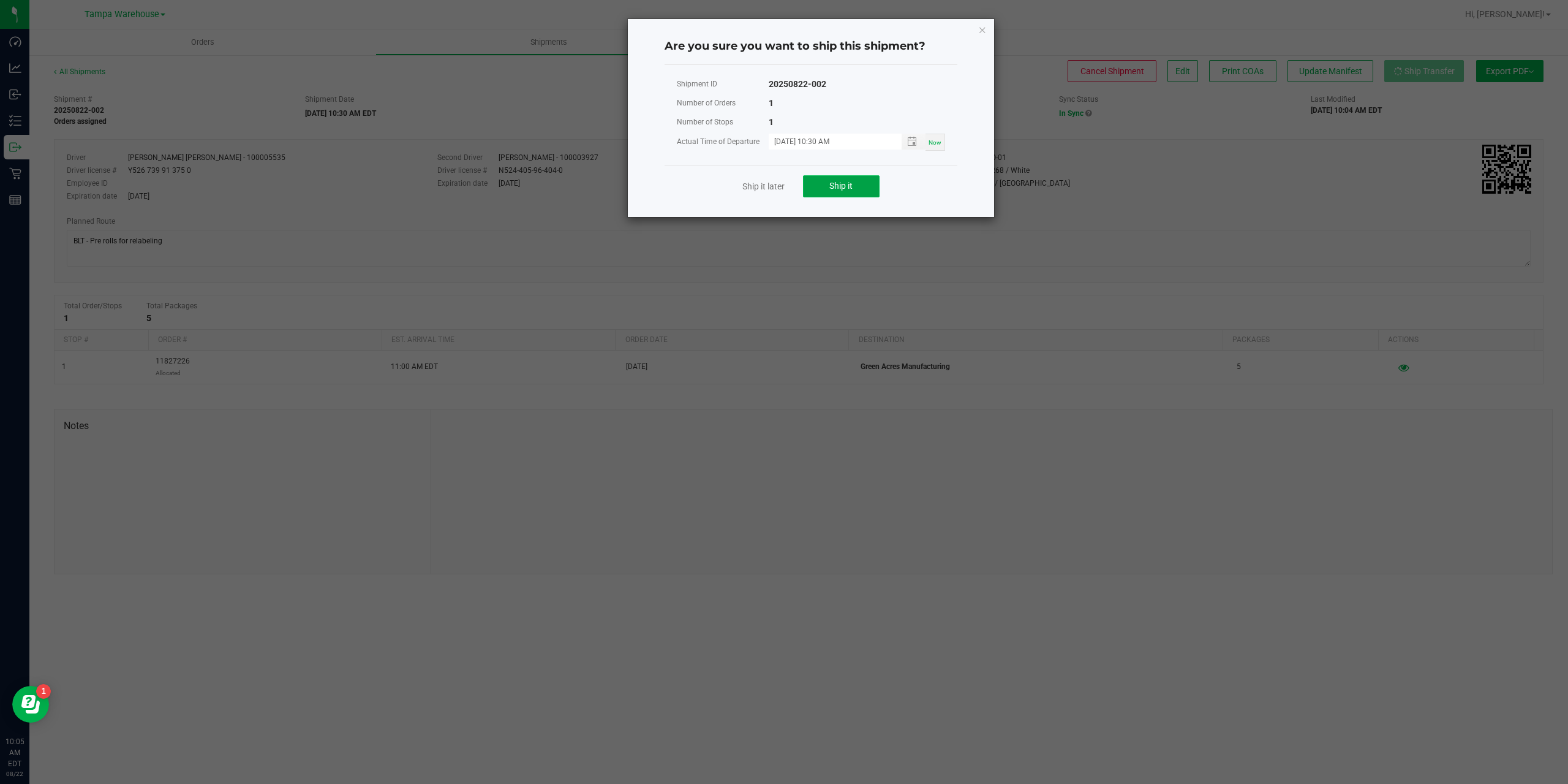
click at [867, 181] on button "Ship it" at bounding box center [841, 186] width 77 height 22
